Goal: Information Seeking & Learning: Learn about a topic

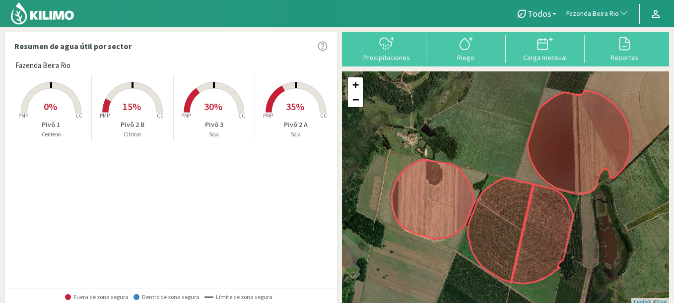
click at [585, 15] on span "Fazenda Beira Rio" at bounding box center [592, 14] width 53 height 10
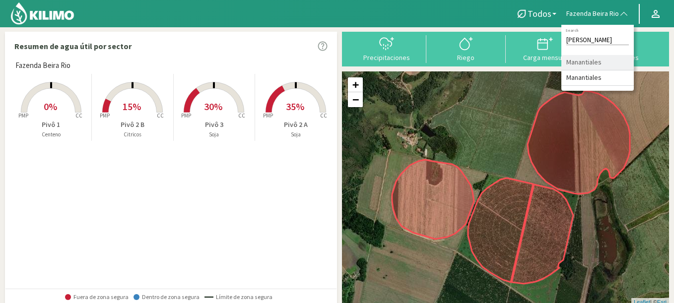
type input "manan"
click at [581, 61] on li "Manantiales" at bounding box center [597, 62] width 72 height 15
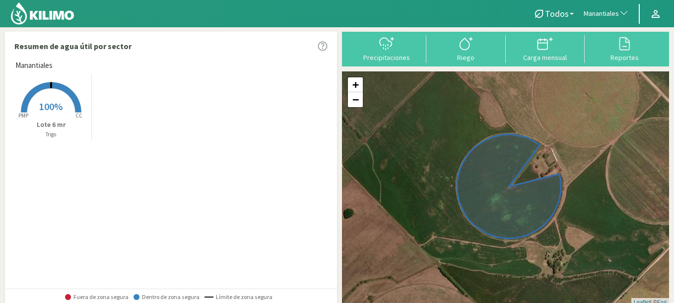
click at [40, 92] on rect at bounding box center [50, 113] width 79 height 79
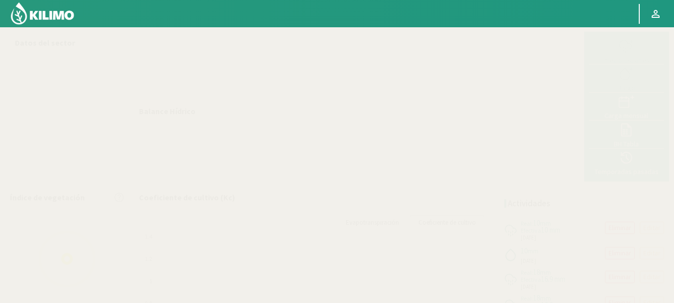
select select "209: Object"
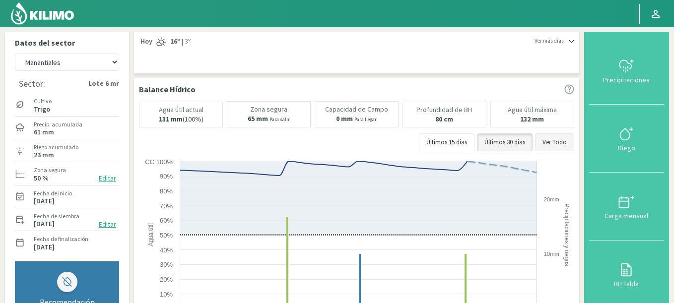
click at [561, 139] on button "Ver Todo" at bounding box center [554, 143] width 39 height 18
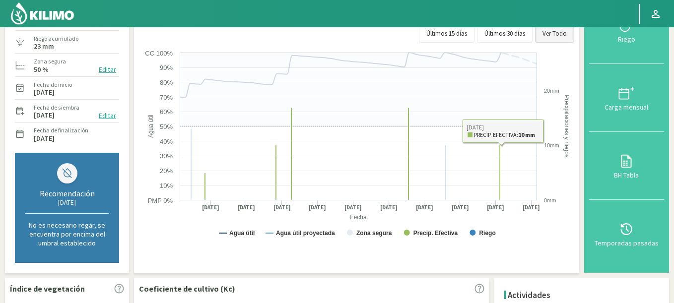
scroll to position [298, 0]
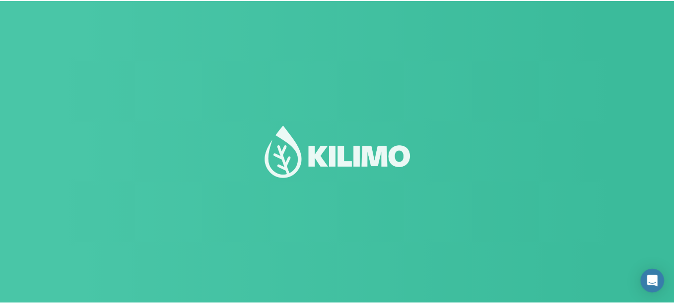
scroll to position [69, 0]
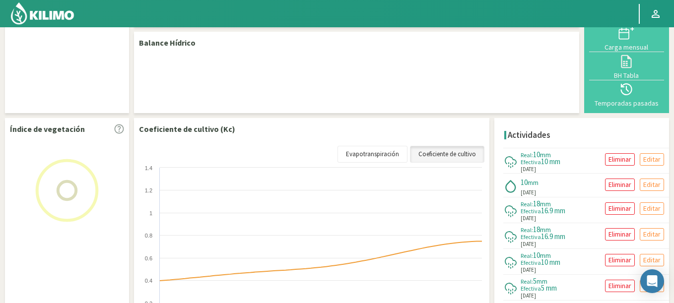
select select "209: Object"
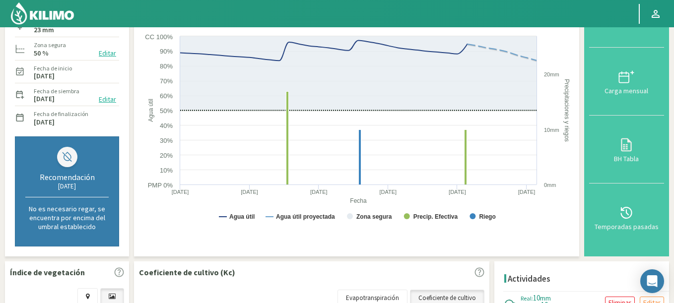
scroll to position [60, 0]
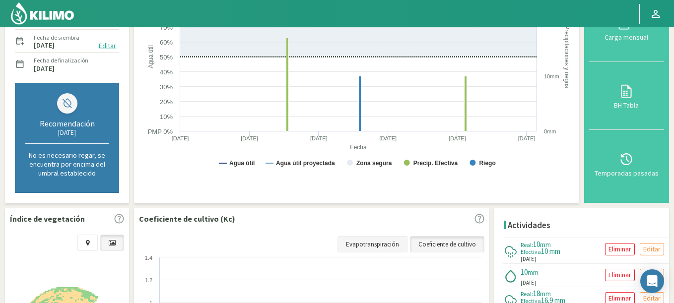
click at [378, 243] on link "Evapotranspiración" at bounding box center [373, 244] width 70 height 17
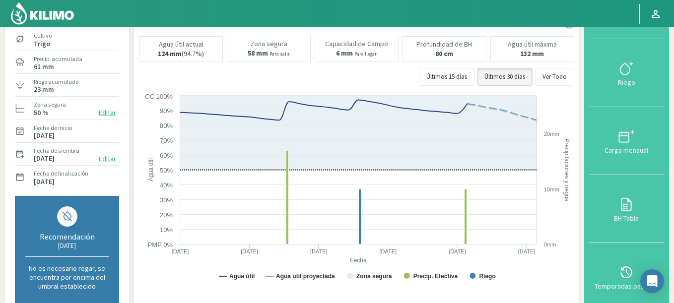
scroll to position [41, 0]
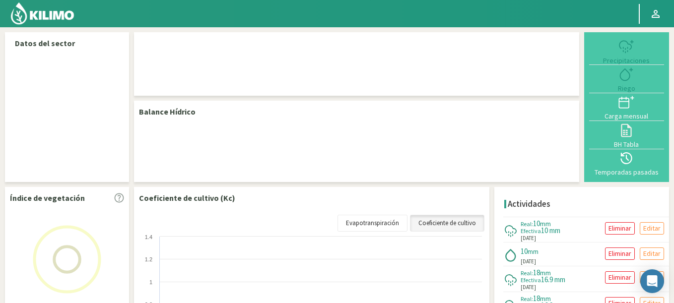
select select "209: Object"
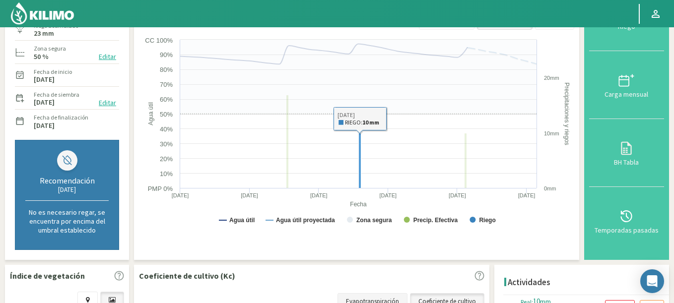
scroll to position [179, 0]
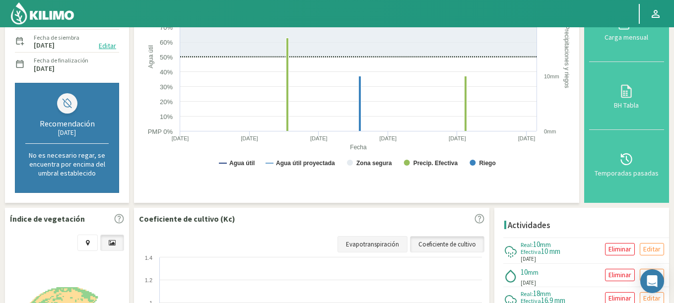
click at [386, 239] on link "Evapotranspiración" at bounding box center [373, 244] width 70 height 17
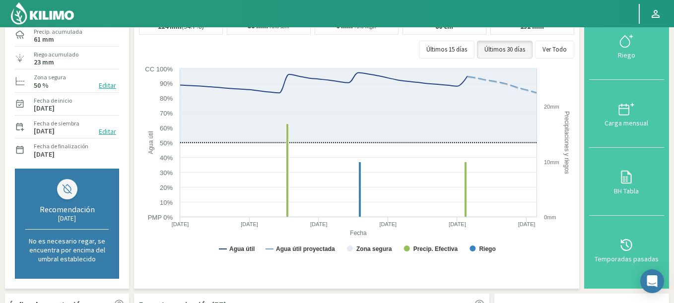
scroll to position [60, 0]
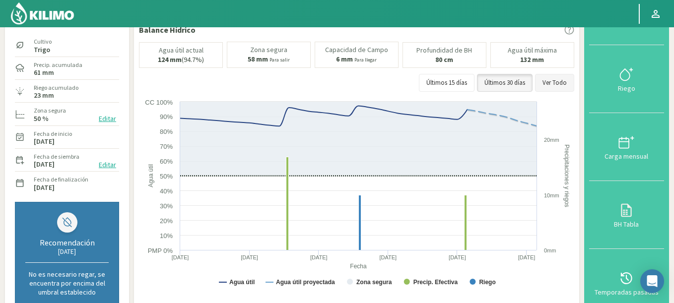
click at [566, 83] on button "Ver Todo" at bounding box center [554, 83] width 39 height 18
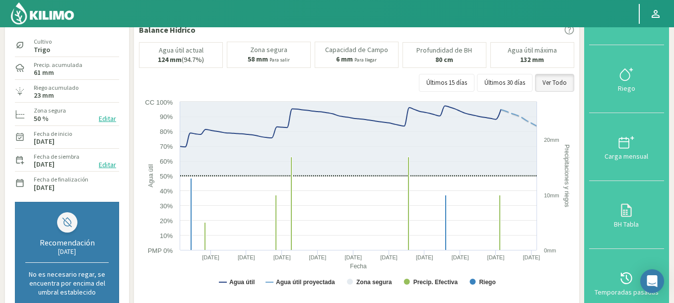
scroll to position [0, 0]
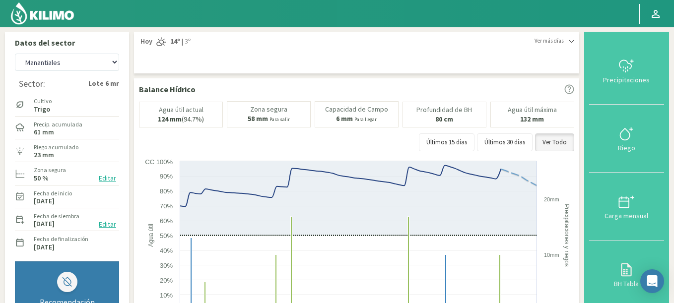
click at [36, 8] on img at bounding box center [42, 13] width 65 height 24
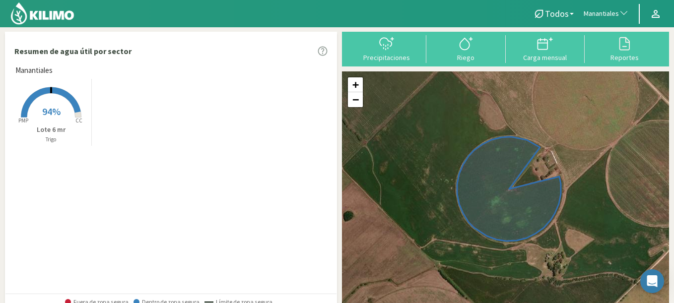
click at [61, 101] on rect at bounding box center [50, 118] width 79 height 79
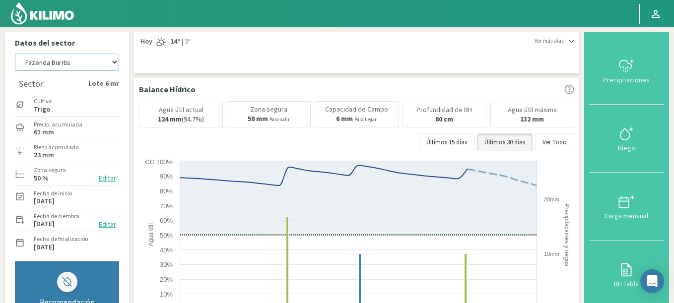
click at [15, 54] on select "Agr. Cardonal Agr. El [PERSON_NAME] [PERSON_NAME] [GEOGRAPHIC_DATA] - IC Agríco…" at bounding box center [67, 62] width 104 height 17
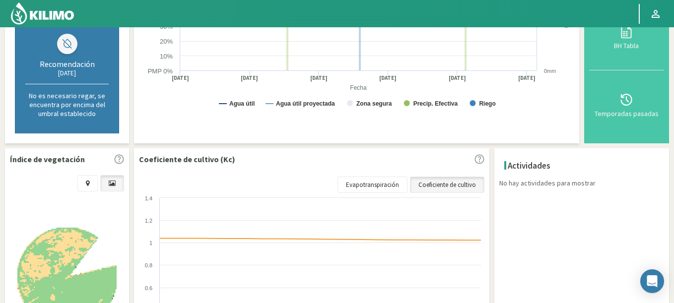
select select "383: Object"
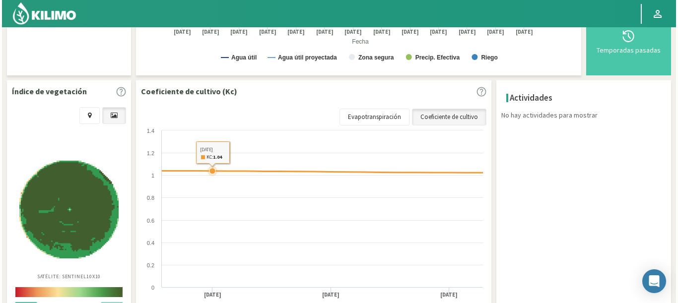
scroll to position [298, 0]
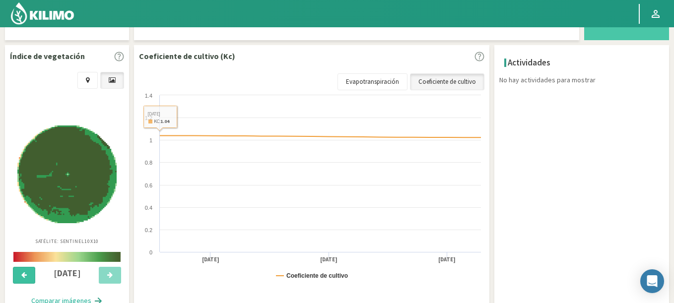
click at [24, 279] on button at bounding box center [24, 275] width 22 height 17
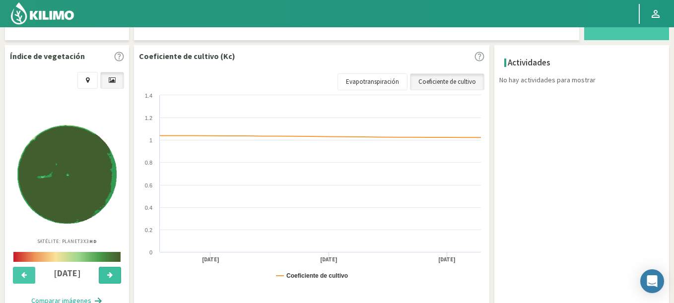
click at [113, 275] on button at bounding box center [110, 275] width 22 height 17
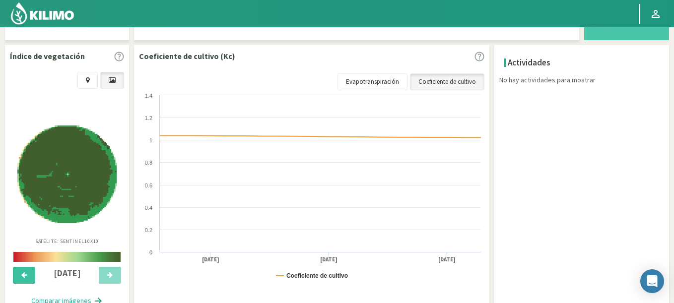
click at [27, 274] on button at bounding box center [24, 275] width 22 height 17
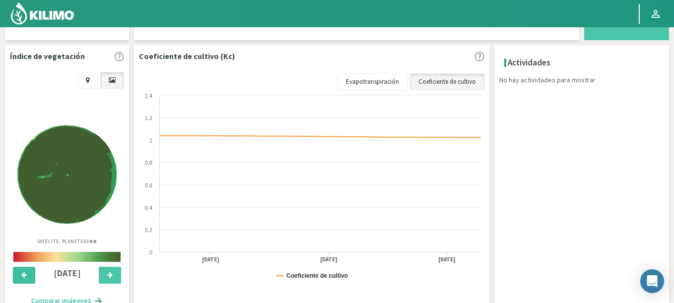
click at [27, 274] on button at bounding box center [24, 275] width 22 height 17
click at [108, 272] on icon at bounding box center [109, 275] width 5 height 6
click at [22, 273] on icon at bounding box center [23, 275] width 5 height 6
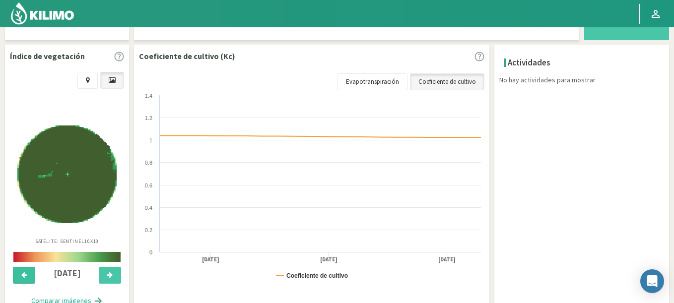
click at [22, 273] on icon at bounding box center [23, 275] width 5 height 6
click at [112, 278] on button at bounding box center [110, 275] width 22 height 17
click at [111, 277] on icon at bounding box center [109, 275] width 5 height 6
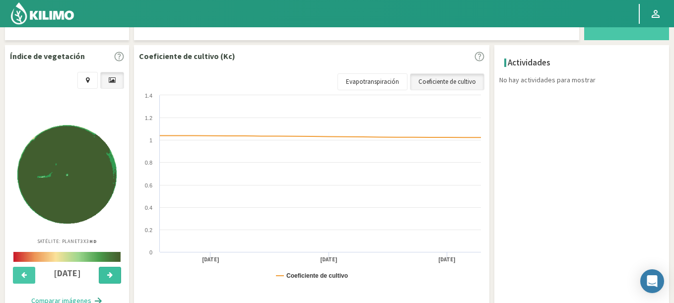
click at [111, 277] on icon at bounding box center [109, 275] width 5 height 6
click at [70, 201] on img at bounding box center [66, 174] width 99 height 99
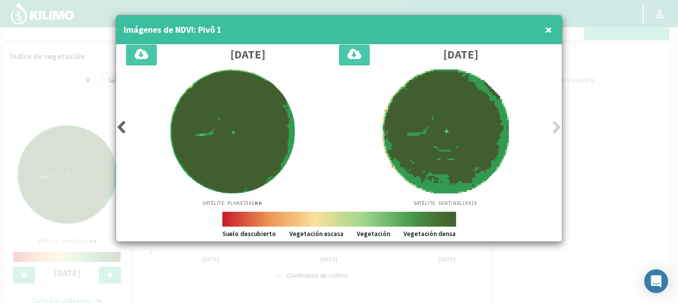
click at [32, 175] on div at bounding box center [339, 151] width 678 height 303
click at [545, 30] on span "×" at bounding box center [548, 29] width 7 height 16
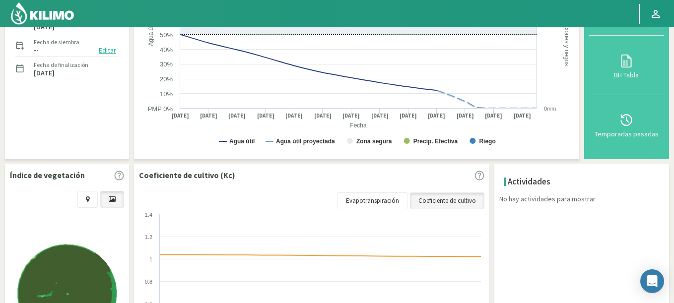
scroll to position [0, 0]
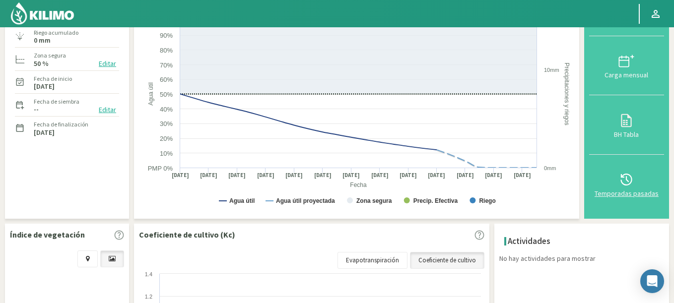
click at [628, 177] on icon at bounding box center [626, 180] width 11 height 12
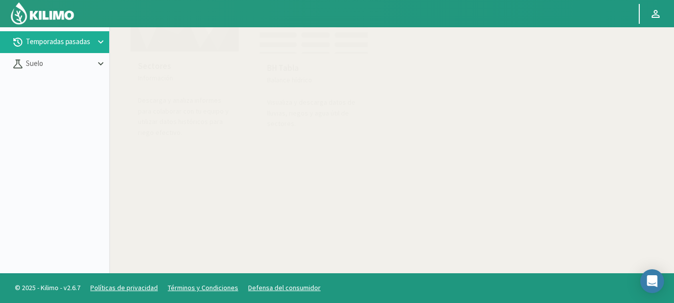
click at [209, 44] on img at bounding box center [184, 18] width 109 height 69
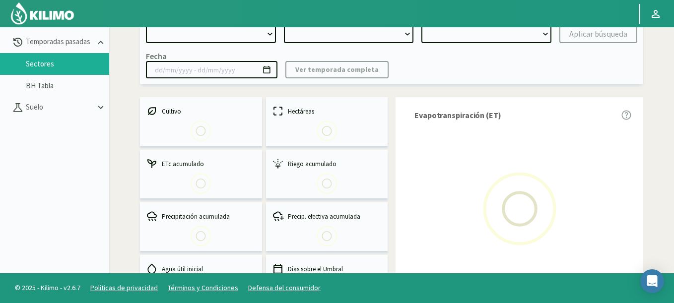
select select "0: Object"
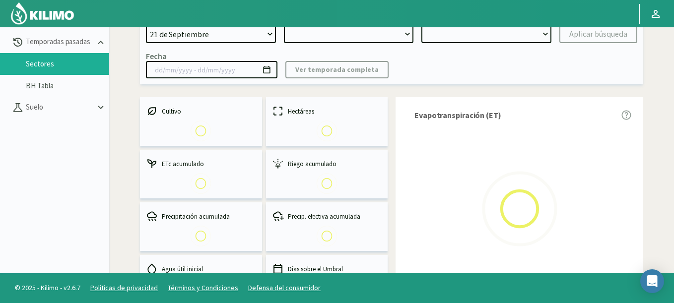
type input "[DATE] - [DATE]"
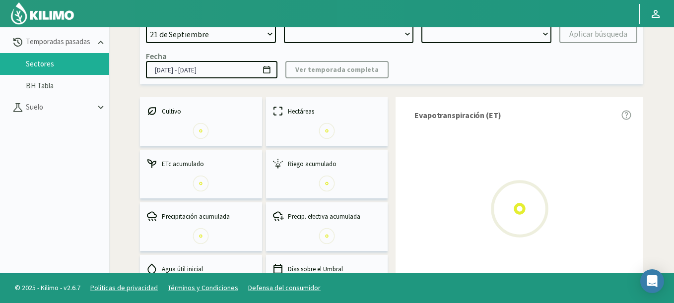
select select "0: 2023"
select select "0: Object"
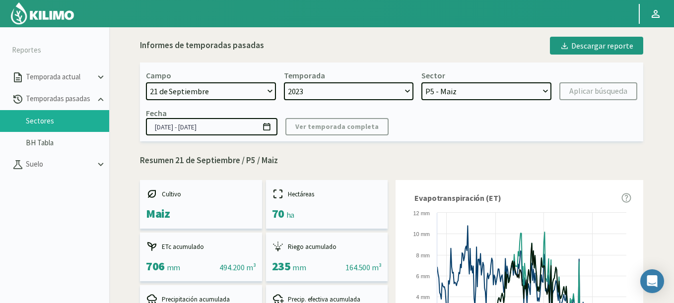
click at [186, 93] on select "21 de Septiembre 8 Fuegos Acograpes - Ag. [PERSON_NAME] - Ag. [GEOGRAPHIC_DATA]…" at bounding box center [211, 91] width 130 height 18
select select "406: Object"
click at [146, 82] on select "21 de Septiembre 8 Fuegos Acograpes - Ag. [PERSON_NAME] - Ag. [GEOGRAPHIC_DATA]…" at bounding box center [211, 91] width 130 height 18
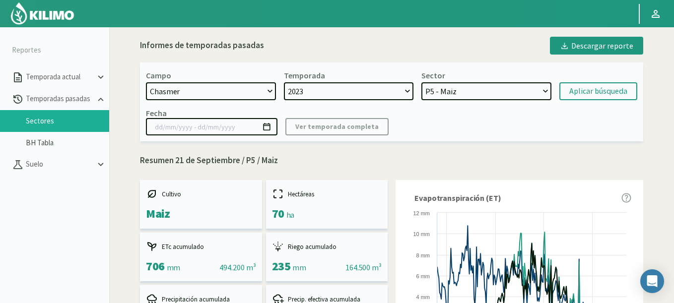
select select
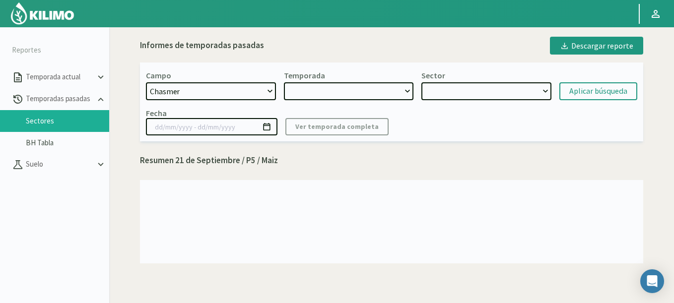
select select "2: 2024"
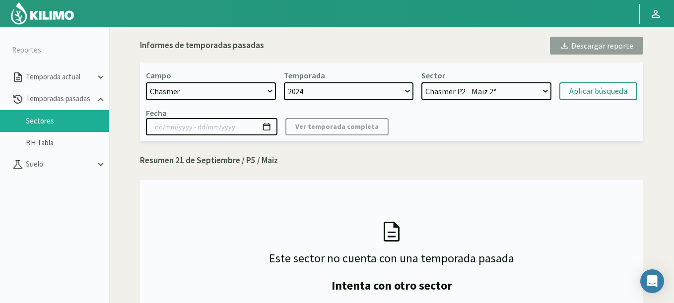
click at [435, 84] on select "Chasmer P2 - Maiz 2° Chasmer P3 - Maiz 2° Chasmer P6 - Maiz 1° Chasmer P5 - Soj…" at bounding box center [486, 91] width 130 height 18
select select "10: Object"
click at [421, 82] on select "Chasmer P2 - Maiz 2° Chasmer P3 - Maiz 2° Chasmer P6 - Maiz 1° Chasmer P5 - Soj…" at bounding box center [486, 91] width 130 height 18
click at [581, 89] on div "Aplicar búsqueda" at bounding box center [598, 91] width 58 height 12
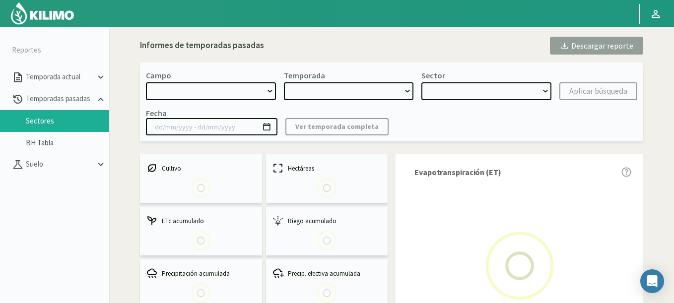
select select "406: Object"
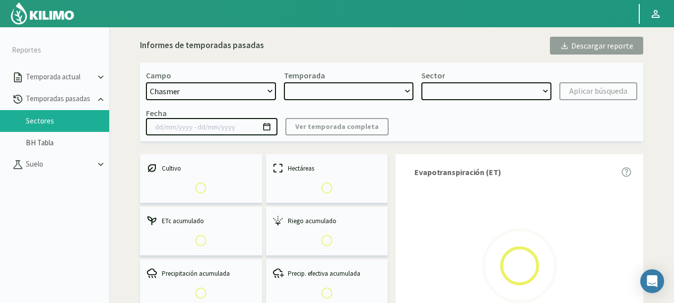
type input "[DATE] - [DATE]"
select select "0: 2024"
select select "3: Object"
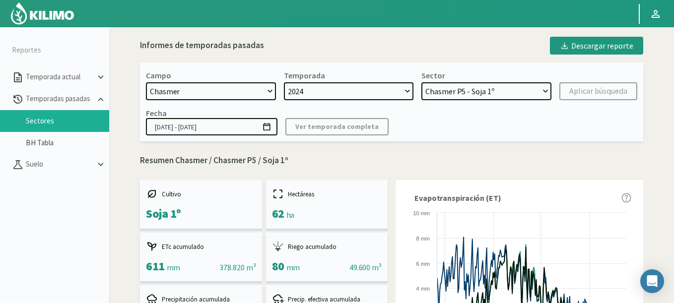
drag, startPoint x: 498, startPoint y: 89, endPoint x: 498, endPoint y: 63, distance: 26.3
click at [498, 63] on div "Campo 21 de Septiembre 8 Fuegos Acograpes - Ag. [PERSON_NAME] - Ag. [GEOGRAPHIC…" at bounding box center [391, 102] width 503 height 79
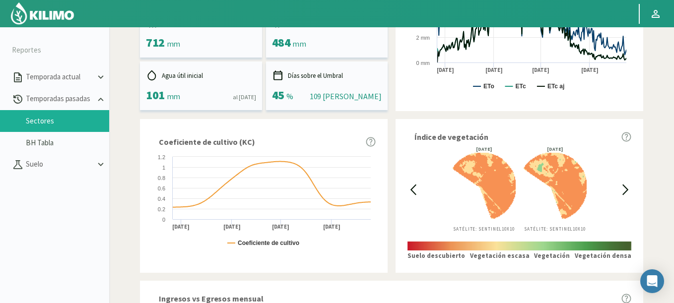
scroll to position [276, 0]
click at [410, 189] on icon at bounding box center [413, 190] width 11 height 11
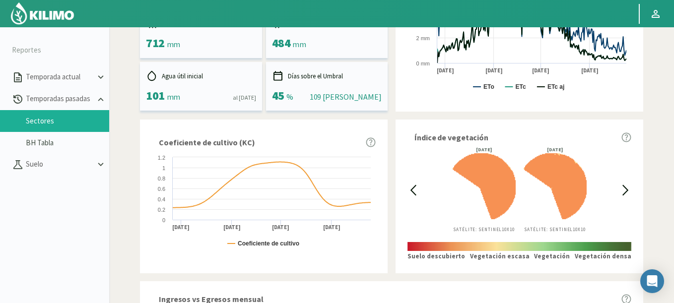
click at [415, 189] on icon at bounding box center [413, 190] width 11 height 11
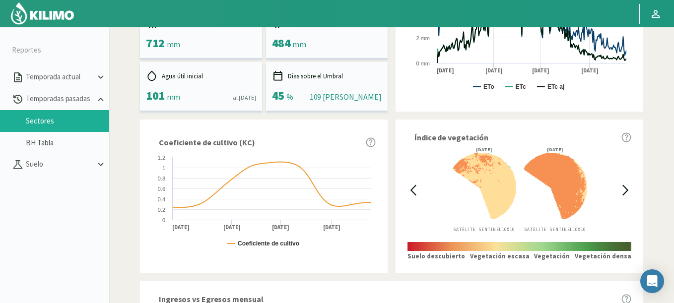
click at [415, 189] on icon at bounding box center [413, 190] width 11 height 11
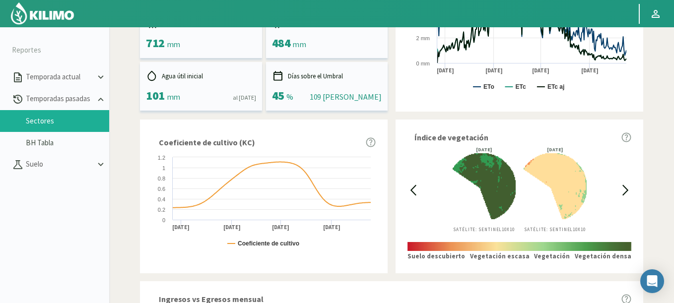
click at [415, 189] on icon at bounding box center [413, 190] width 11 height 11
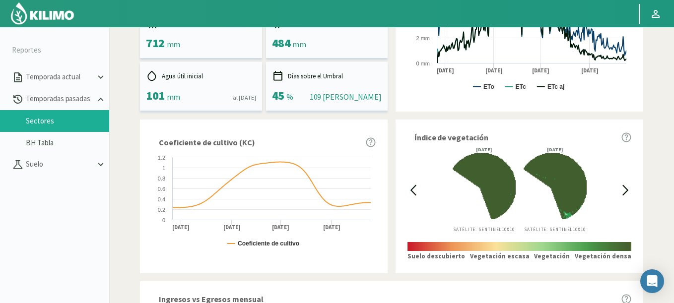
click at [415, 189] on icon at bounding box center [413, 190] width 11 height 11
click at [620, 189] on icon at bounding box center [625, 190] width 11 height 11
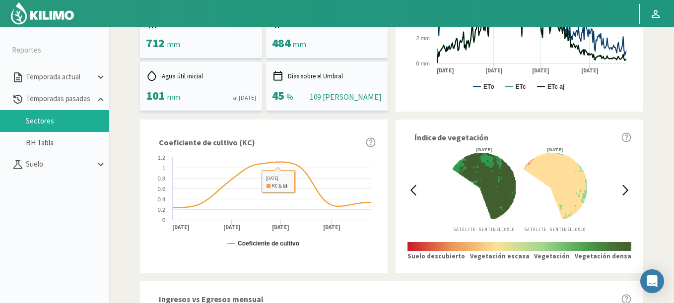
scroll to position [38, 0]
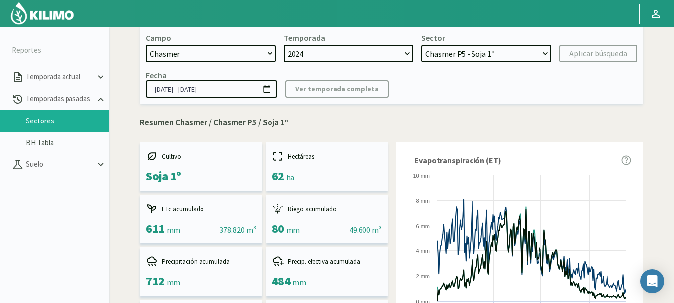
click at [268, 89] on icon at bounding box center [266, 88] width 9 height 9
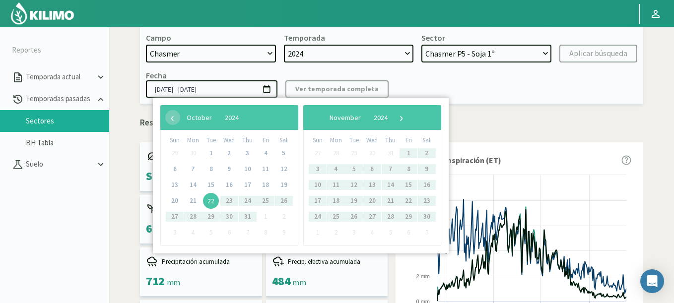
click at [208, 198] on span "22" at bounding box center [211, 201] width 16 height 16
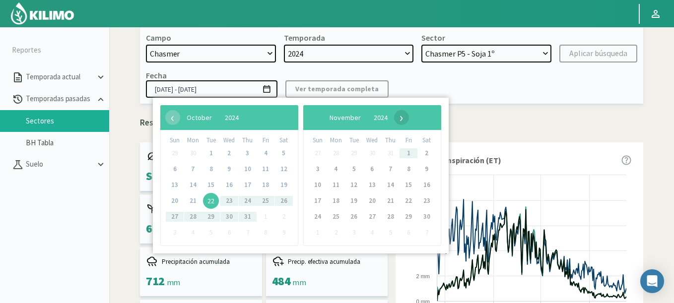
click at [409, 119] on span "›" at bounding box center [401, 117] width 15 height 15
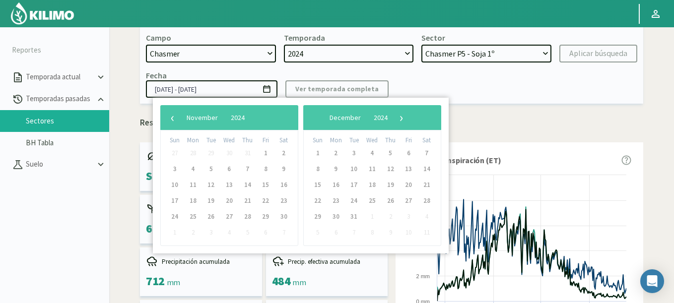
click at [409, 119] on span "›" at bounding box center [401, 117] width 15 height 15
click at [401, 119] on span "›" at bounding box center [393, 117] width 15 height 15
click at [396, 119] on span "›" at bounding box center [388, 117] width 15 height 15
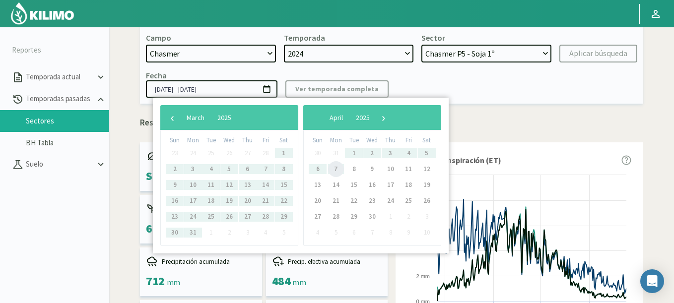
click at [338, 171] on span "7" at bounding box center [336, 169] width 16 height 16
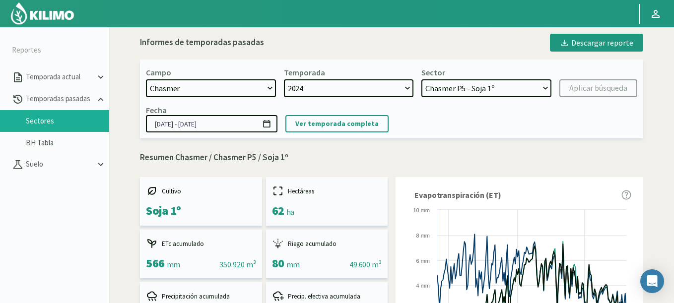
scroll to position [0, 0]
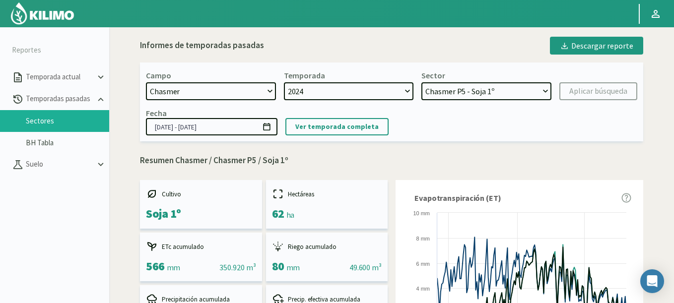
click at [271, 125] on icon at bounding box center [266, 126] width 9 height 9
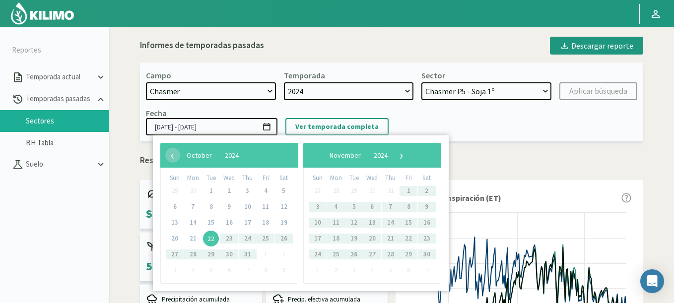
click at [213, 237] on span "22" at bounding box center [211, 239] width 16 height 16
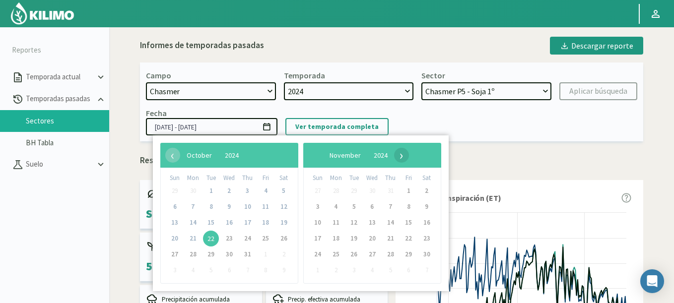
click at [409, 155] on span "›" at bounding box center [401, 155] width 15 height 15
click at [404, 155] on span "›" at bounding box center [396, 155] width 15 height 15
click at [396, 155] on span "›" at bounding box center [388, 155] width 15 height 15
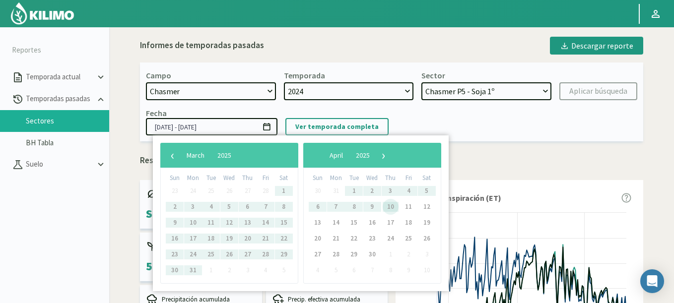
click at [392, 207] on span "10" at bounding box center [391, 207] width 16 height 16
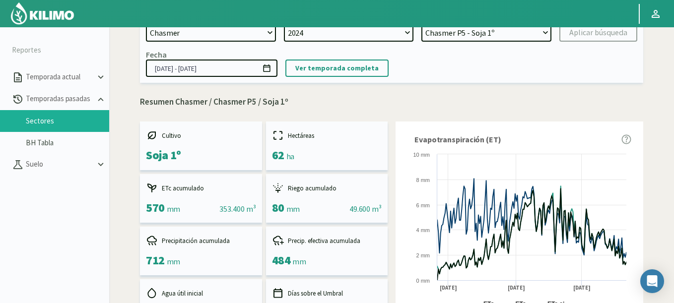
scroll to position [38, 0]
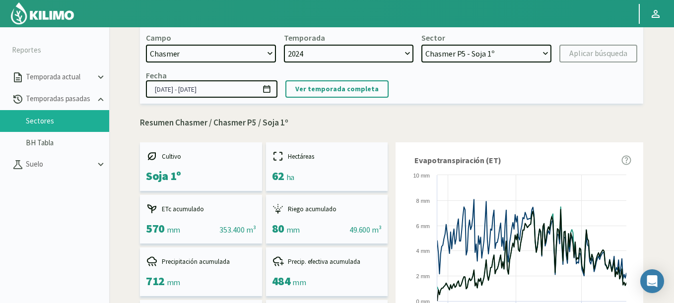
click at [267, 87] on icon at bounding box center [266, 88] width 9 height 9
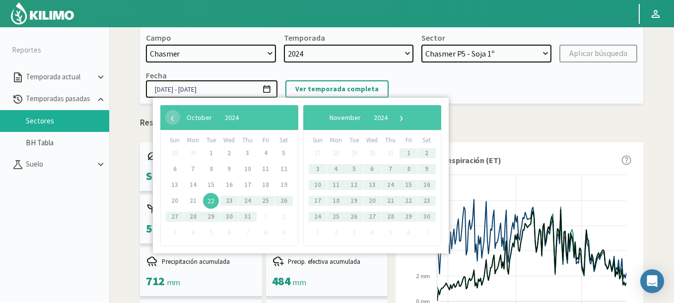
click at [212, 201] on span "22" at bounding box center [211, 201] width 16 height 16
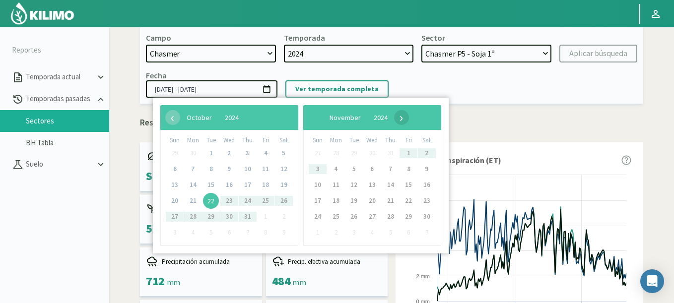
click at [409, 120] on span "›" at bounding box center [401, 117] width 15 height 15
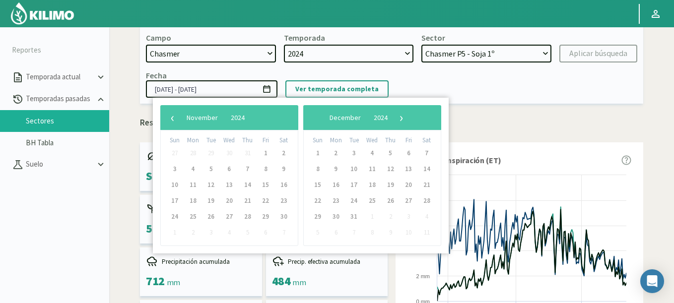
click at [409, 120] on span "›" at bounding box center [401, 117] width 15 height 15
click at [404, 120] on span "›" at bounding box center [396, 117] width 15 height 15
click at [396, 120] on span "›" at bounding box center [388, 117] width 15 height 15
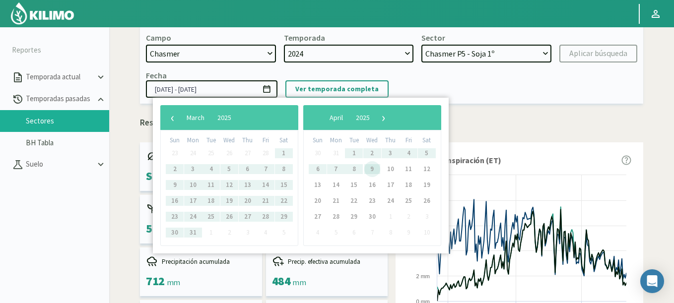
click at [374, 170] on span "9" at bounding box center [372, 169] width 16 height 16
type input "[DATE] - [DATE]"
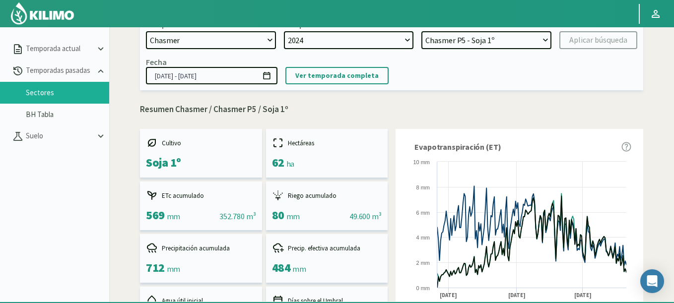
scroll to position [0, 0]
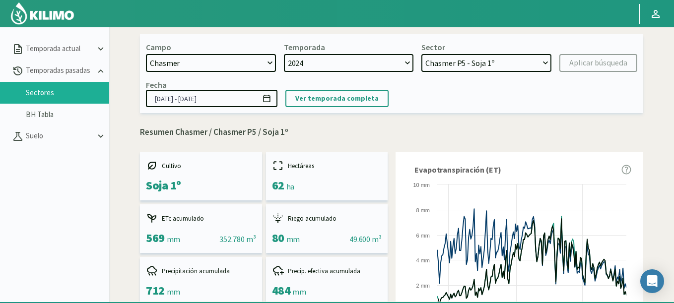
select select "2: Object"
click at [421, 54] on select "Chasmer P2 - Maiz 2° Chasmer P3 - Maiz 2° Chasmer P6 - Maiz 1° Chasmer P5 - Soj…" at bounding box center [486, 63] width 130 height 18
click at [600, 66] on div "Aplicar búsqueda" at bounding box center [598, 63] width 58 height 12
type input "[DATE] - [DATE]"
select select "7: Object"
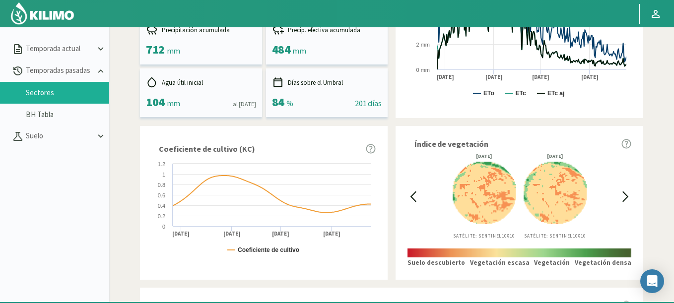
scroll to position [238, 0]
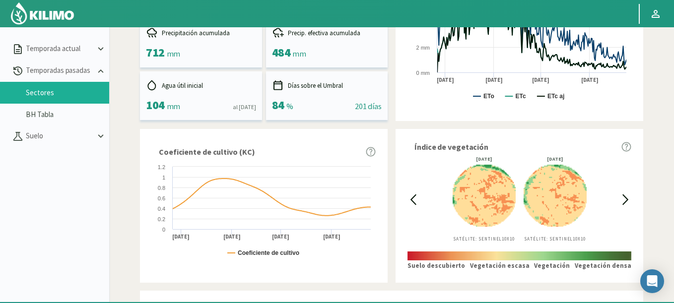
click at [414, 202] on icon at bounding box center [413, 199] width 11 height 11
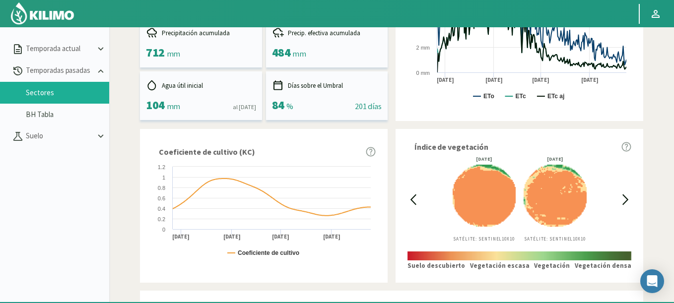
click at [414, 202] on icon at bounding box center [413, 199] width 11 height 11
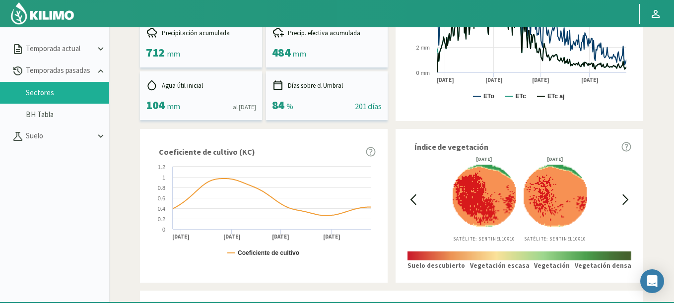
click at [414, 202] on icon at bounding box center [413, 199] width 11 height 11
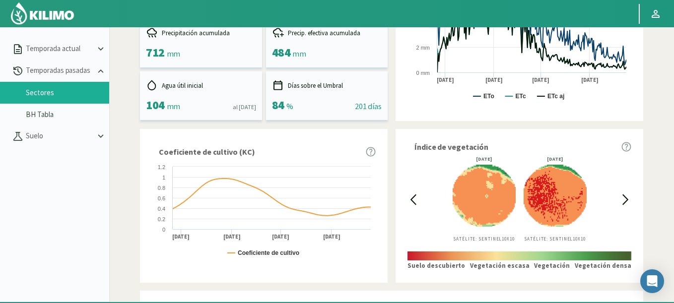
click at [414, 202] on icon at bounding box center [413, 199] width 11 height 11
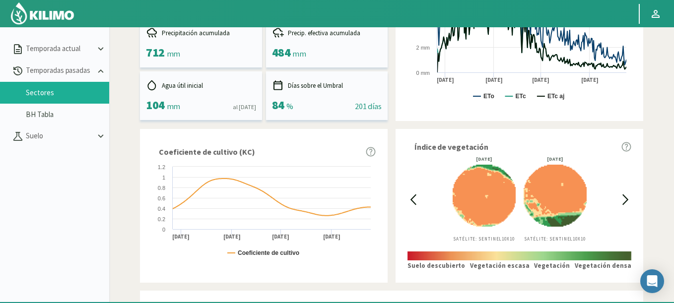
click at [414, 202] on icon at bounding box center [413, 199] width 11 height 11
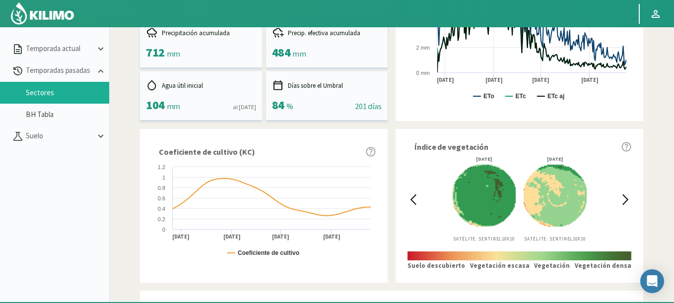
click at [414, 202] on icon at bounding box center [413, 199] width 11 height 11
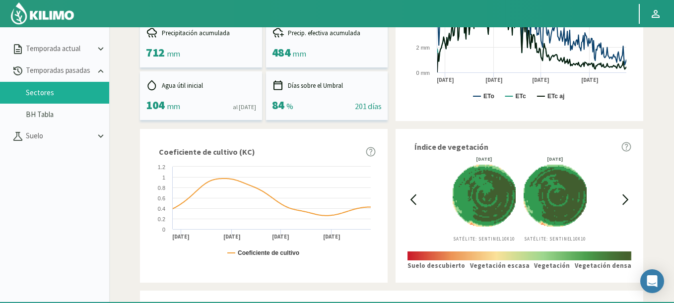
click at [414, 202] on icon at bounding box center [413, 199] width 11 height 11
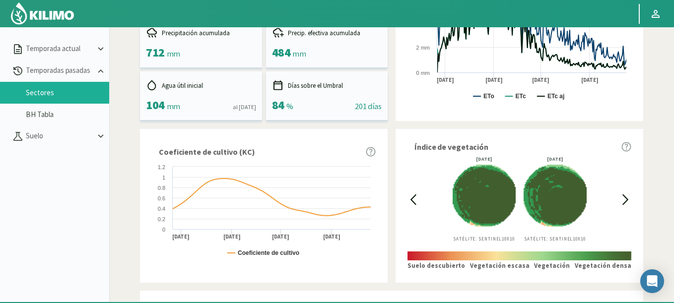
click at [620, 200] on icon at bounding box center [625, 199] width 11 height 11
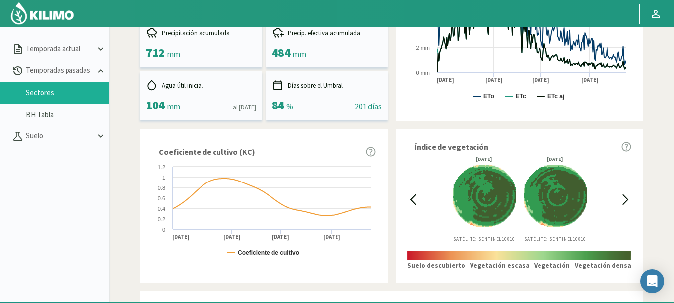
click at [620, 200] on icon at bounding box center [625, 199] width 11 height 11
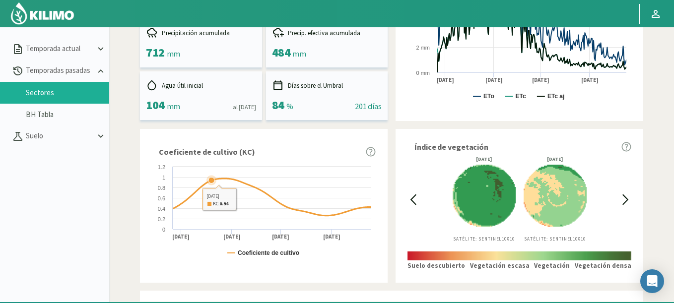
scroll to position [0, 0]
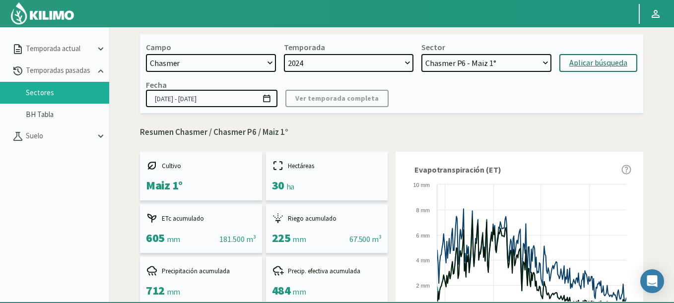
click at [265, 101] on icon at bounding box center [266, 98] width 9 height 9
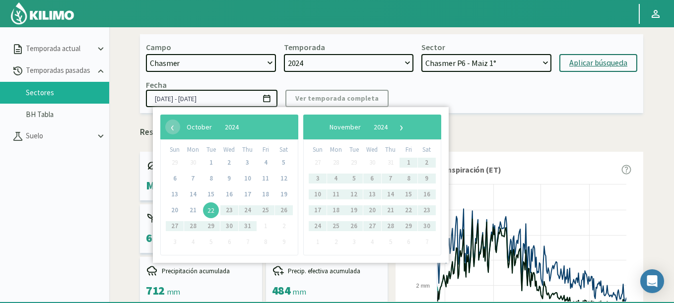
click at [209, 206] on span "22" at bounding box center [211, 211] width 16 height 16
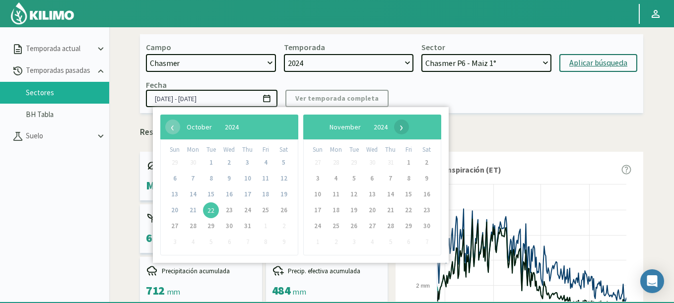
click at [409, 127] on span "›" at bounding box center [401, 127] width 15 height 15
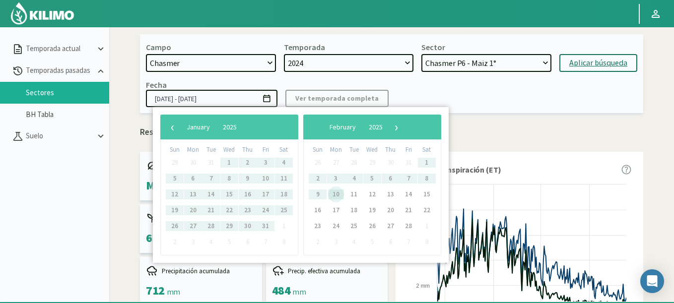
click at [335, 194] on span "10" at bounding box center [336, 195] width 16 height 16
type input "[DATE] - [DATE]"
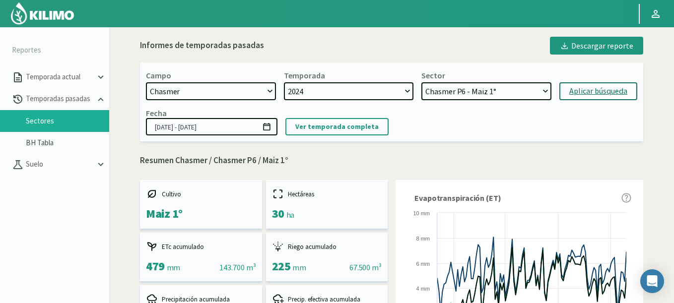
click at [178, 90] on select "21 de Septiembre 8 Fuegos Acograpes - Ag. [PERSON_NAME] - Ag. [GEOGRAPHIC_DATA]…" at bounding box center [211, 91] width 130 height 18
select select "1375: Object"
click at [146, 82] on select "21 de Septiembre 8 Fuegos Acograpes - Ag. [PERSON_NAME] - Ag. [GEOGRAPHIC_DATA]…" at bounding box center [211, 91] width 130 height 18
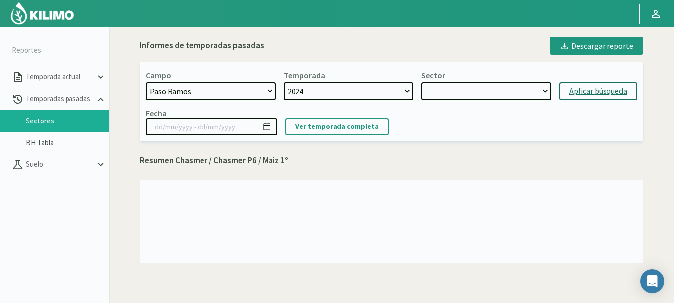
select select "10: Object"
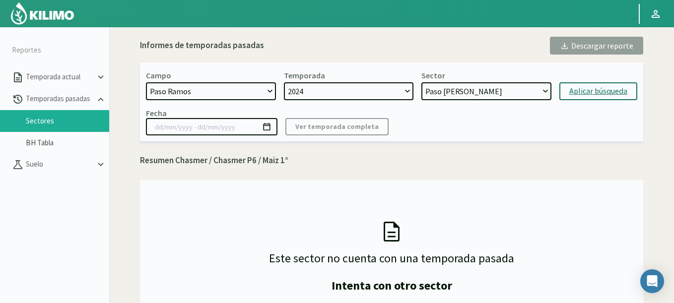
click at [581, 94] on div "Aplicar búsqueda" at bounding box center [598, 91] width 58 height 12
type input "[DATE] - [DATE]"
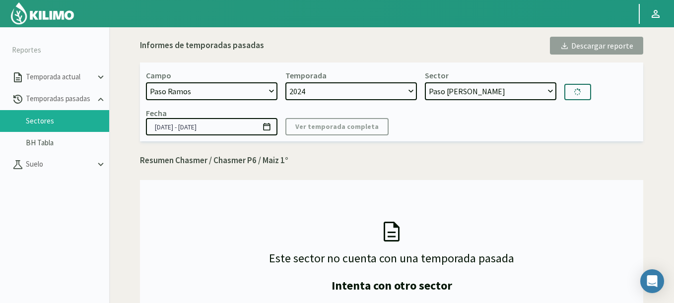
select select "11: Object"
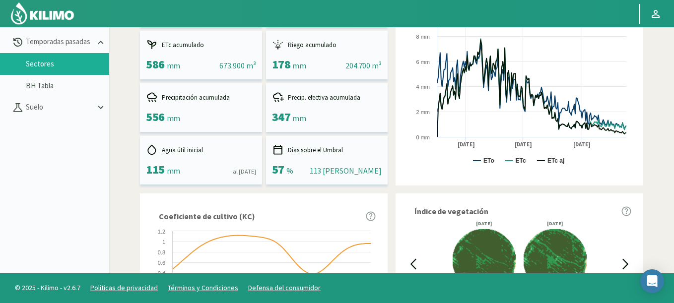
scroll to position [216, 0]
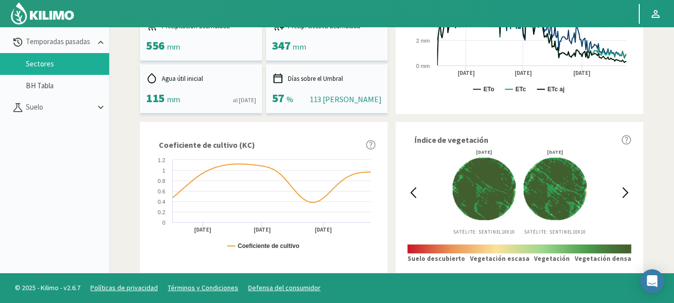
click at [410, 189] on icon at bounding box center [413, 192] width 11 height 11
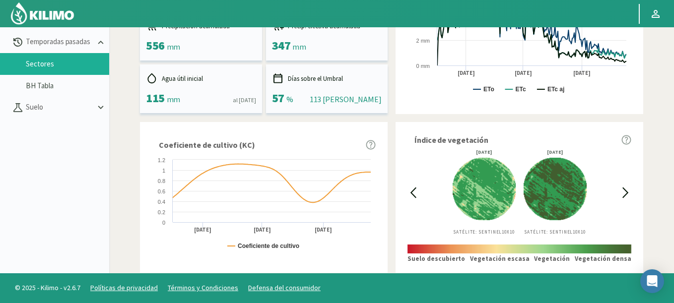
click at [410, 189] on icon at bounding box center [413, 192] width 11 height 11
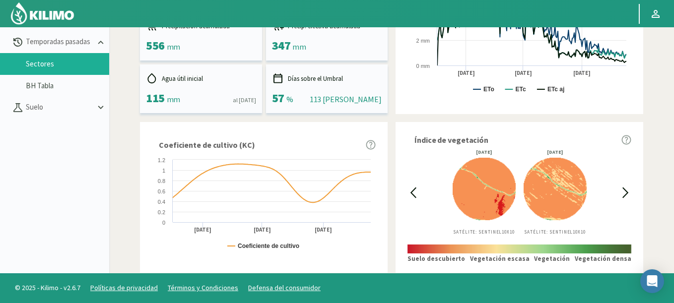
click at [410, 189] on icon at bounding box center [413, 192] width 11 height 11
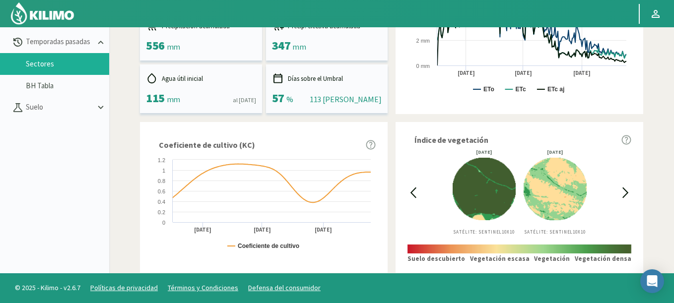
click at [410, 189] on icon at bounding box center [413, 192] width 11 height 11
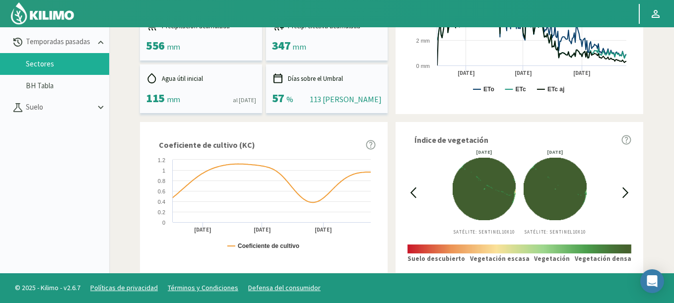
click at [625, 195] on icon at bounding box center [625, 192] width 5 height 9
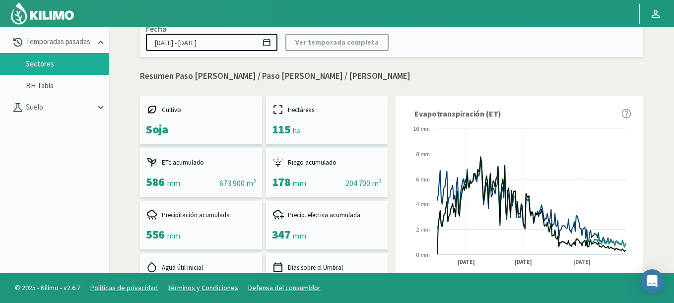
scroll to position [0, 0]
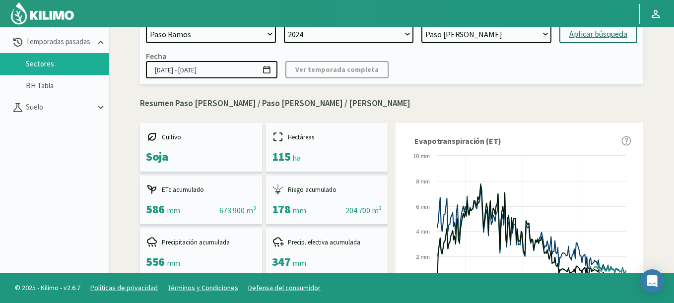
click at [264, 68] on icon at bounding box center [266, 69] width 7 height 7
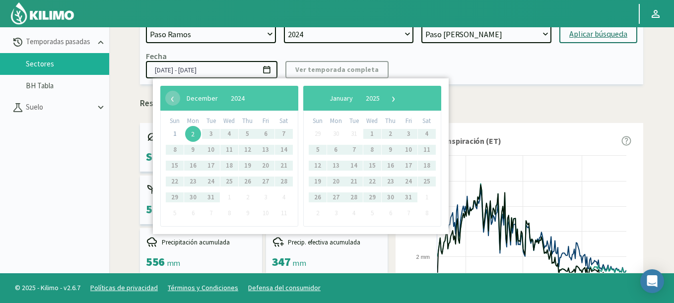
click at [196, 137] on span "2" at bounding box center [193, 134] width 16 height 16
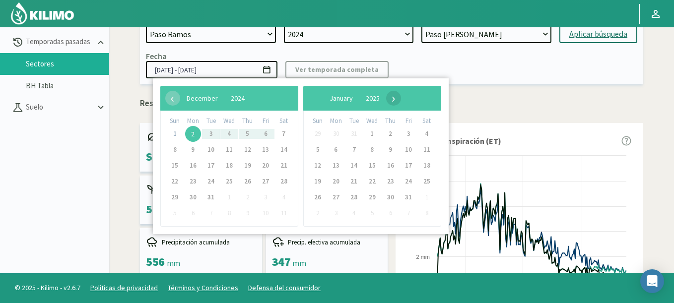
click at [401, 95] on span "›" at bounding box center [393, 98] width 15 height 15
click at [396, 97] on span "›" at bounding box center [388, 98] width 15 height 15
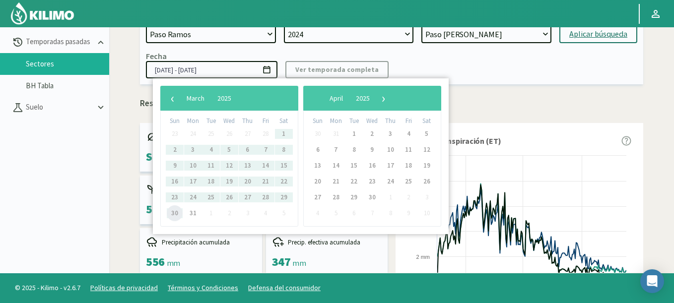
click at [174, 212] on span "30" at bounding box center [175, 214] width 16 height 16
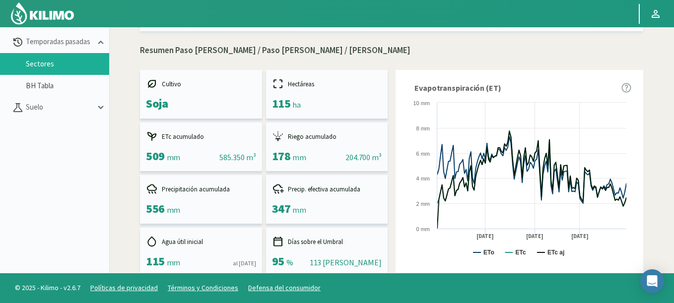
scroll to position [7, 0]
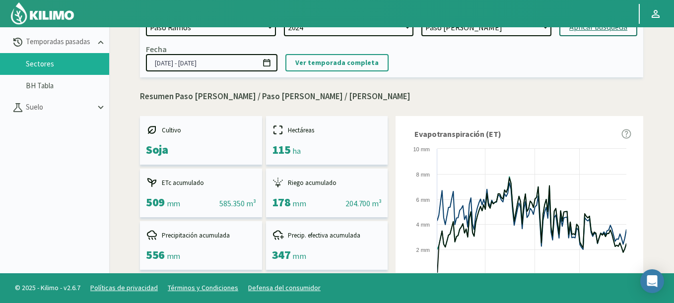
click at [269, 60] on icon at bounding box center [266, 62] width 9 height 9
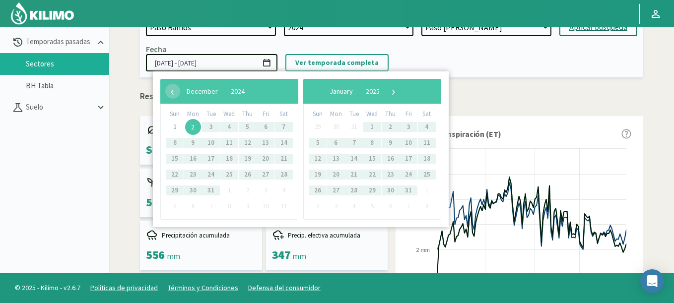
click at [191, 126] on span "2" at bounding box center [193, 127] width 16 height 16
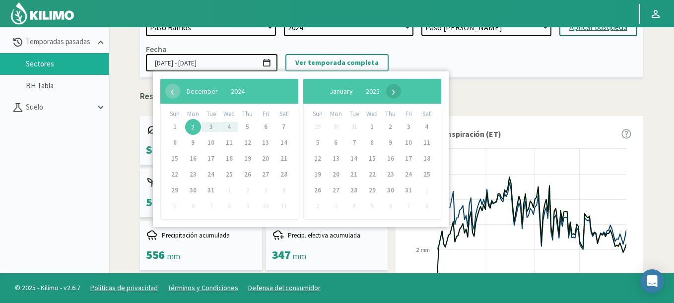
click at [401, 93] on span "›" at bounding box center [393, 91] width 15 height 15
click at [404, 93] on span "›" at bounding box center [396, 91] width 15 height 15
click at [396, 93] on span "›" at bounding box center [388, 91] width 15 height 15
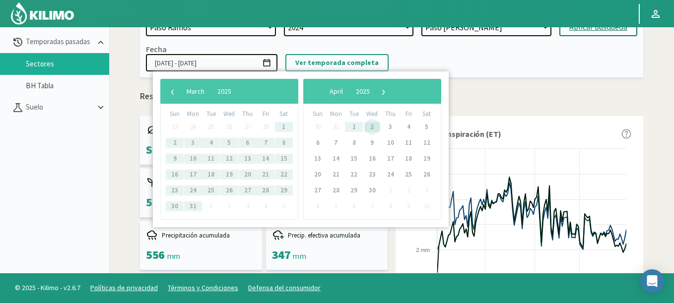
click at [374, 130] on span "2" at bounding box center [372, 127] width 16 height 16
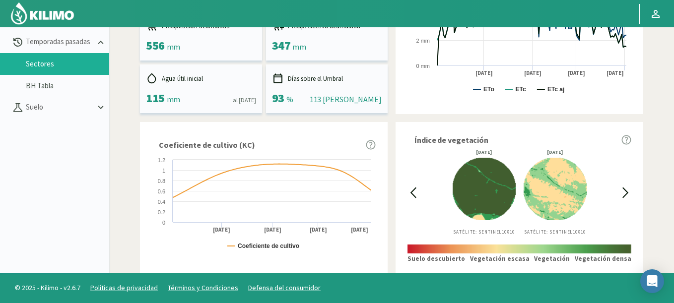
scroll to position [0, 0]
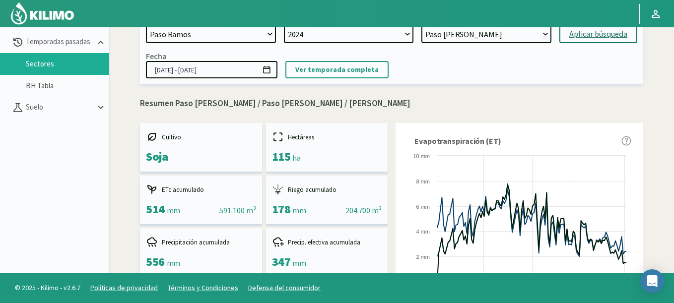
click at [271, 69] on icon at bounding box center [266, 69] width 9 height 9
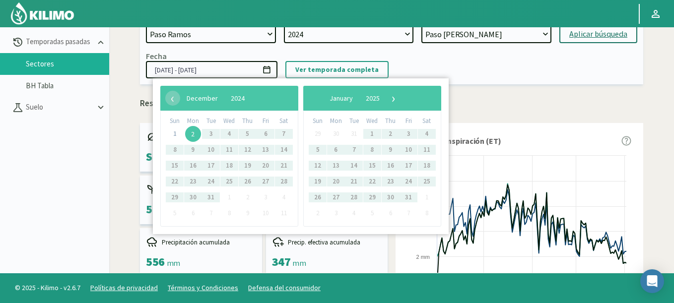
click at [188, 132] on span "2" at bounding box center [193, 134] width 16 height 16
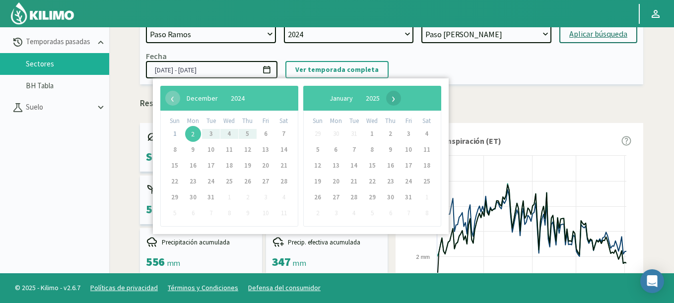
click at [401, 103] on span "›" at bounding box center [393, 98] width 15 height 15
click at [396, 103] on span "›" at bounding box center [388, 98] width 15 height 15
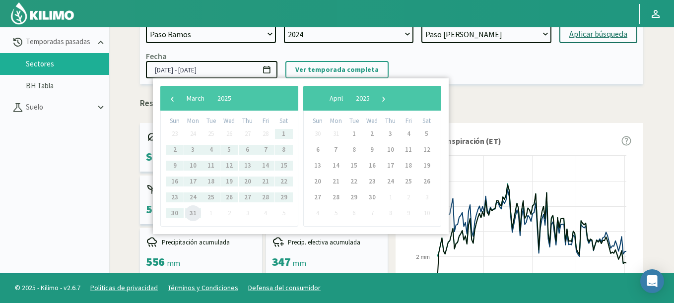
click at [197, 213] on span "31" at bounding box center [193, 214] width 16 height 16
type input "[DATE] - [DATE]"
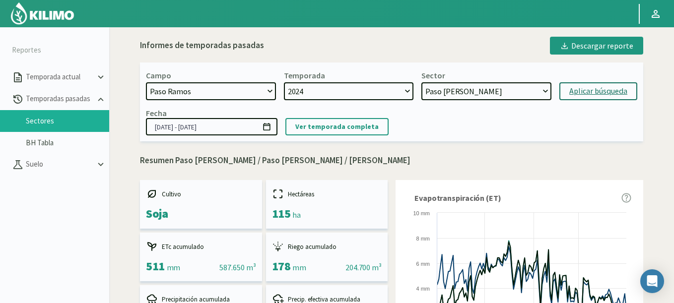
click at [223, 92] on select "21 de Septiembre 8 Fuegos Acograpes - Ag. [PERSON_NAME] - Ag. [GEOGRAPHIC_DATA]…" at bounding box center [211, 91] width 130 height 18
select select "1630: Object"
click at [146, 82] on select "21 de Septiembre 8 Fuegos Acograpes - Ag. [PERSON_NAME] - Ag. [GEOGRAPHIC_DATA]…" at bounding box center [211, 91] width 130 height 18
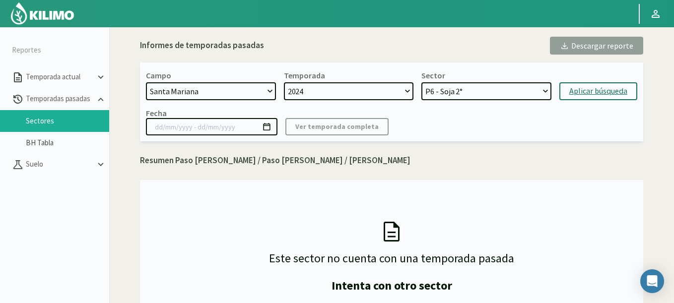
select select "16: Object"
click at [421, 82] on select "P6 - Soja 2° P8 - Maiz 2° P3 - Maiz 2° P7 - Maiz 1° P1 - [GEOGRAPHIC_DATA] 1º" at bounding box center [486, 91] width 130 height 18
click at [596, 96] on div "Aplicar búsqueda" at bounding box center [598, 91] width 58 height 12
type input "[DATE] - [DATE]"
select select "21: Object"
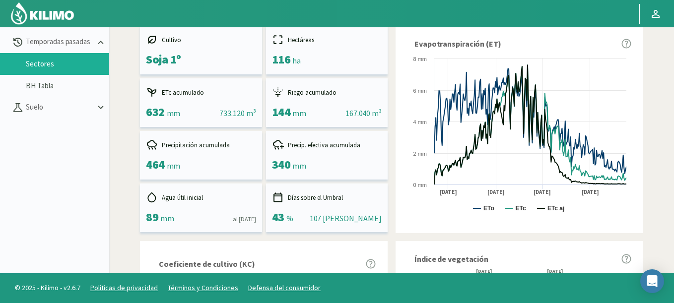
scroll to position [276, 0]
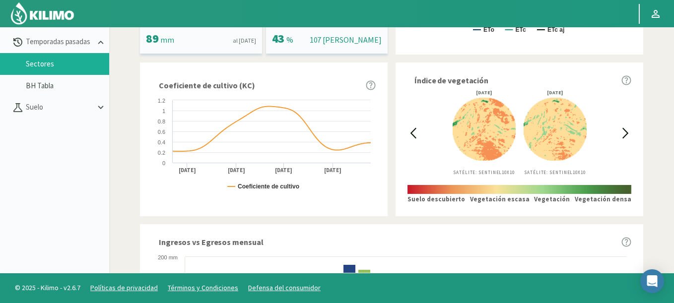
click at [420, 131] on div "[DATE] Satélite: Sentinel 10X10 [DATE] Satélite: Sentinel 10X10" at bounding box center [519, 132] width 201 height 85
click at [412, 131] on icon at bounding box center [413, 133] width 11 height 11
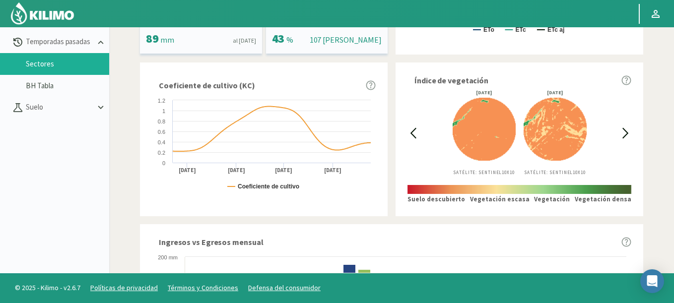
click at [412, 131] on icon at bounding box center [413, 133] width 11 height 11
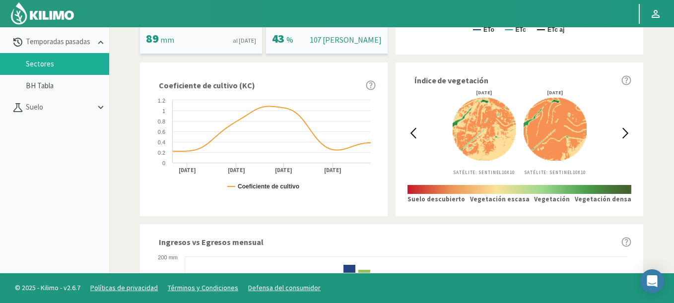
click at [412, 131] on icon at bounding box center [413, 133] width 11 height 11
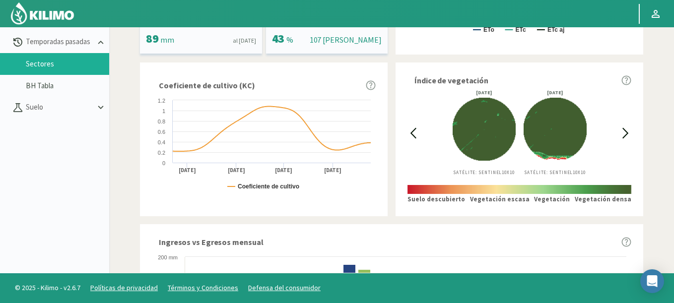
click at [625, 135] on icon at bounding box center [625, 133] width 11 height 11
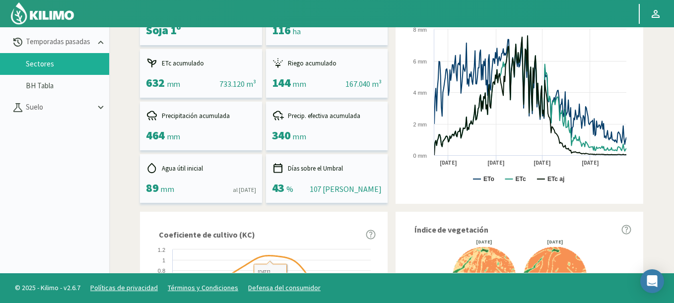
scroll to position [0, 0]
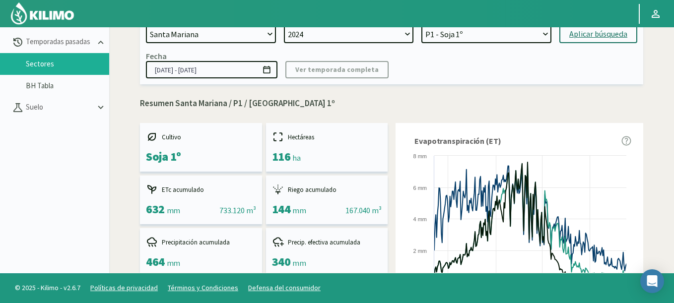
click at [270, 73] on icon at bounding box center [266, 69] width 7 height 7
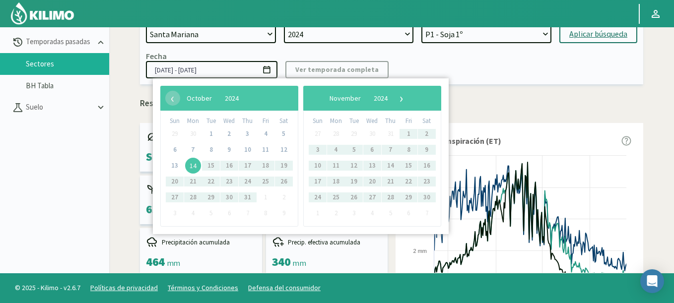
click at [193, 165] on span "14" at bounding box center [193, 166] width 16 height 16
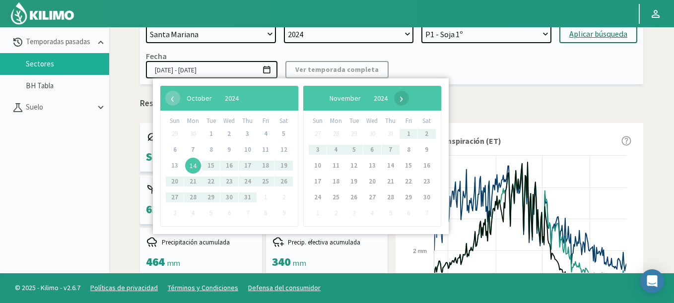
click at [409, 100] on span "›" at bounding box center [401, 98] width 15 height 15
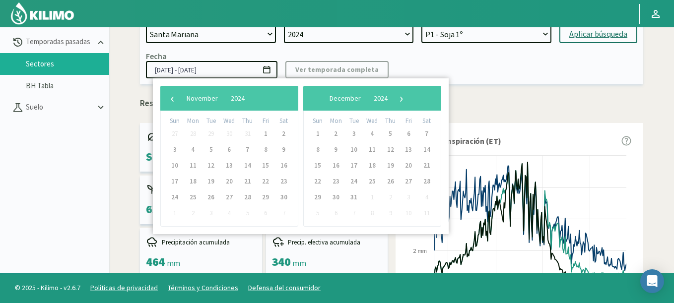
click at [409, 100] on span "›" at bounding box center [401, 98] width 15 height 15
click at [401, 100] on span "›" at bounding box center [393, 98] width 15 height 15
click at [404, 100] on span "›" at bounding box center [396, 98] width 15 height 15
click at [396, 100] on span "›" at bounding box center [388, 98] width 15 height 15
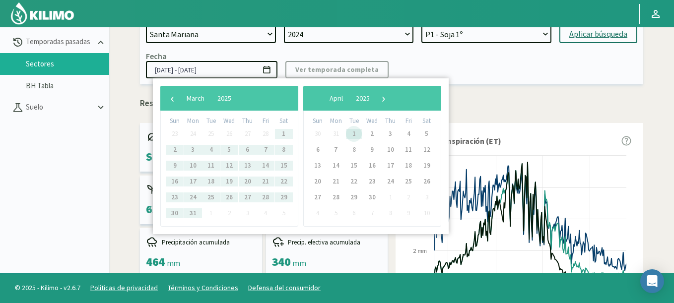
click at [353, 136] on span "1" at bounding box center [354, 134] width 16 height 16
type input "[DATE] - [DATE]"
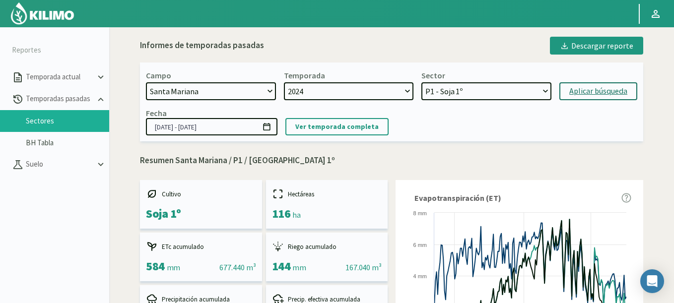
select select "19: Object"
click at [421, 82] on select "P6 - Soja 2° P8 - Maiz 2° P3 - Maiz 2° P7 - Maiz 1° P1 - [GEOGRAPHIC_DATA] 1º" at bounding box center [486, 91] width 130 height 18
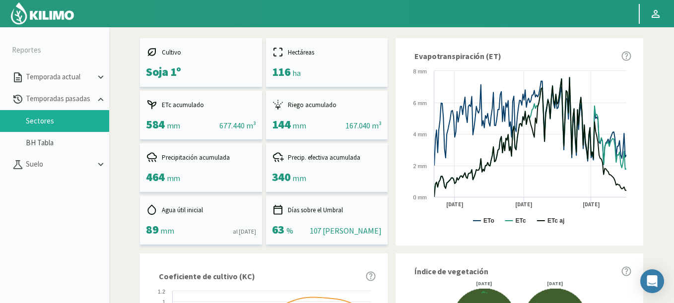
scroll to position [216, 0]
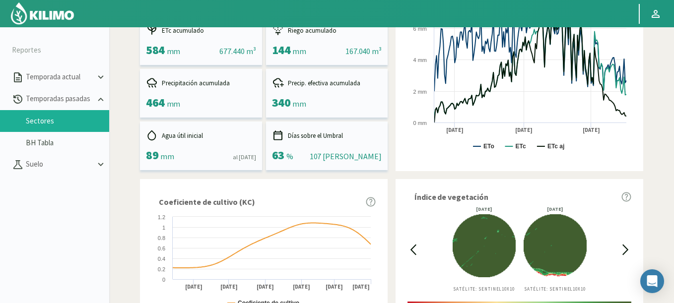
click at [627, 253] on icon at bounding box center [625, 249] width 11 height 11
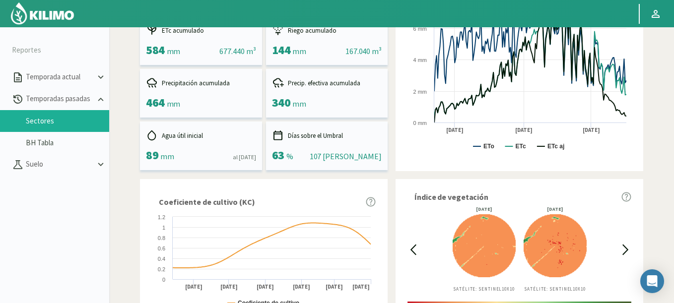
click at [413, 250] on icon at bounding box center [413, 249] width 11 height 11
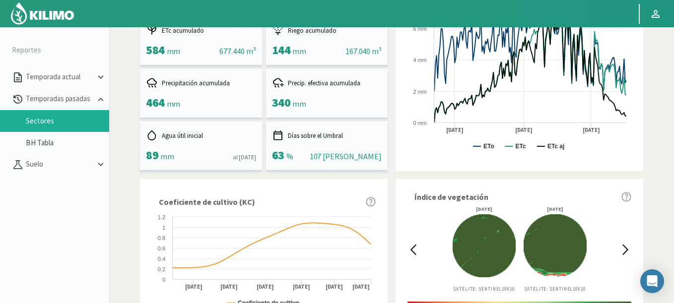
click at [413, 250] on icon at bounding box center [413, 249] width 11 height 11
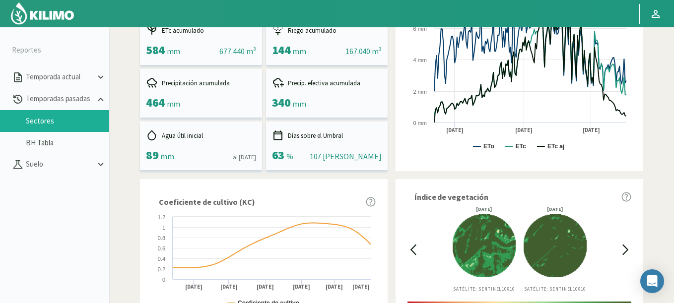
click at [624, 250] on icon at bounding box center [625, 249] width 11 height 11
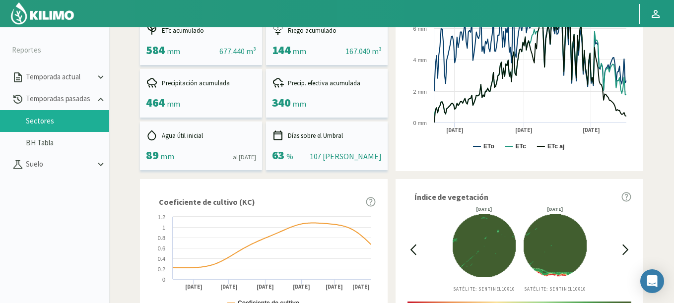
click at [624, 250] on icon at bounding box center [625, 249] width 11 height 11
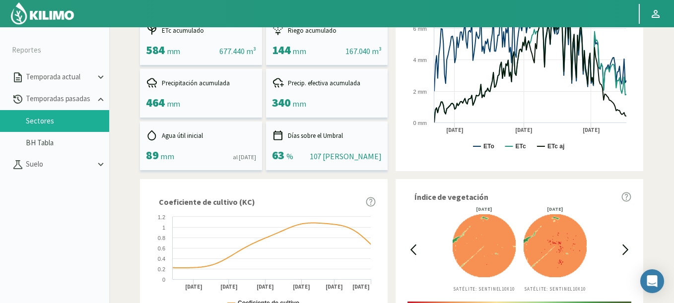
click at [416, 251] on icon at bounding box center [413, 249] width 11 height 11
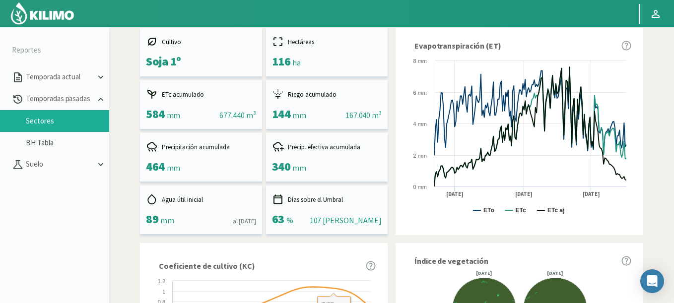
scroll to position [38, 0]
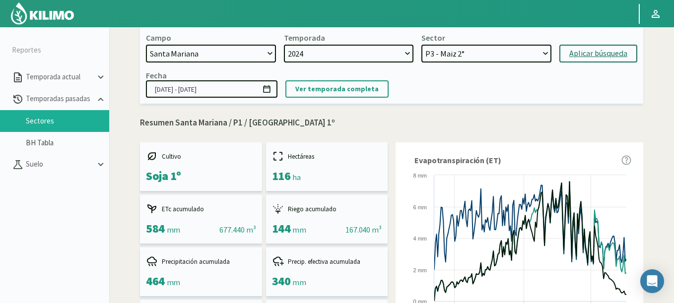
click at [270, 93] on icon at bounding box center [266, 88] width 9 height 9
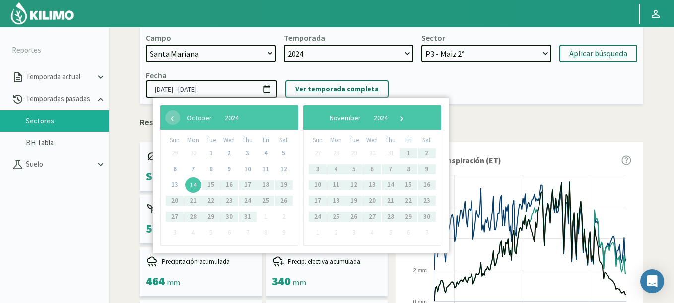
drag, startPoint x: 462, startPoint y: 88, endPoint x: 355, endPoint y: 96, distance: 107.6
click at [459, 89] on div "Fecha [DATE] - [DATE] Ver temporada completa" at bounding box center [391, 83] width 491 height 27
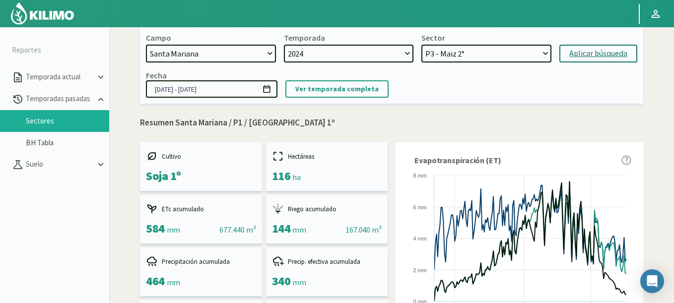
click at [271, 87] on form "[DATE] - [DATE]" at bounding box center [212, 88] width 132 height 17
click at [270, 87] on icon at bounding box center [266, 88] width 7 height 7
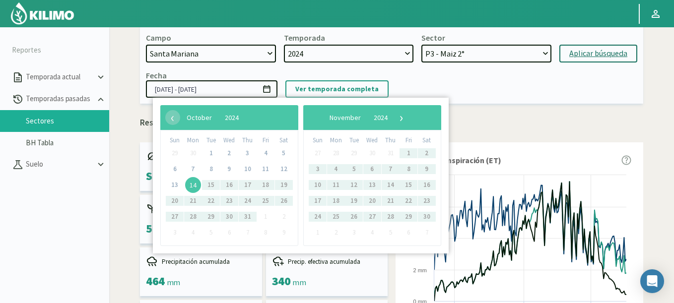
click at [195, 181] on span "14" at bounding box center [193, 185] width 16 height 16
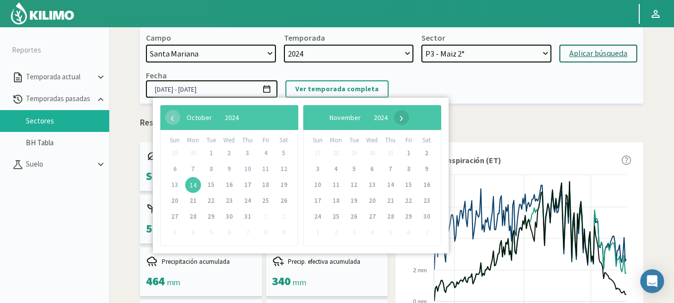
click at [409, 114] on span "›" at bounding box center [401, 117] width 15 height 15
click at [404, 114] on span "›" at bounding box center [396, 117] width 15 height 15
click at [396, 114] on span "›" at bounding box center [388, 117] width 15 height 15
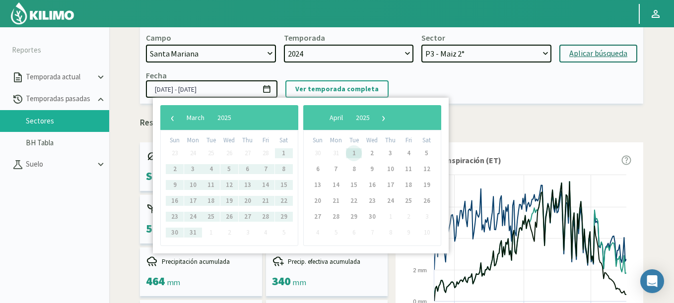
click at [349, 146] on span "1" at bounding box center [354, 153] width 16 height 16
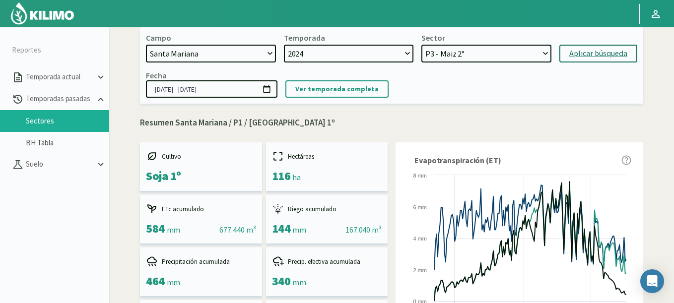
scroll to position [0, 0]
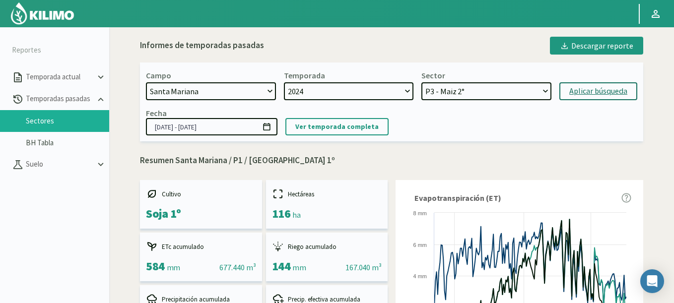
click at [604, 99] on button "Aplicar búsqueda" at bounding box center [598, 91] width 78 height 18
type input "[DATE] - [DATE]"
select select "24: Object"
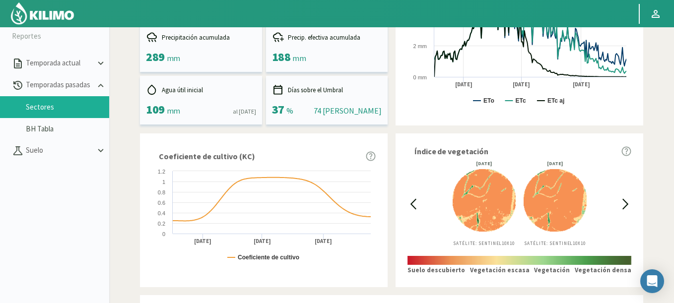
scroll to position [336, 0]
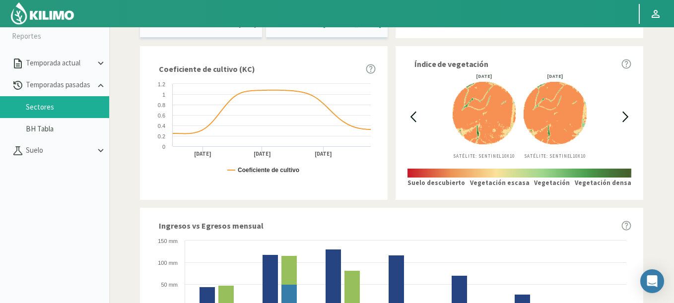
click at [415, 118] on icon at bounding box center [413, 116] width 11 height 11
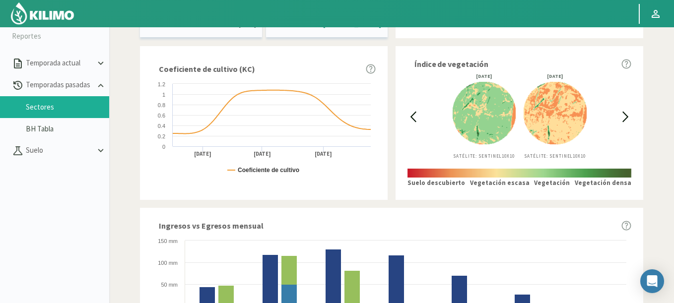
click at [415, 118] on icon at bounding box center [413, 116] width 11 height 11
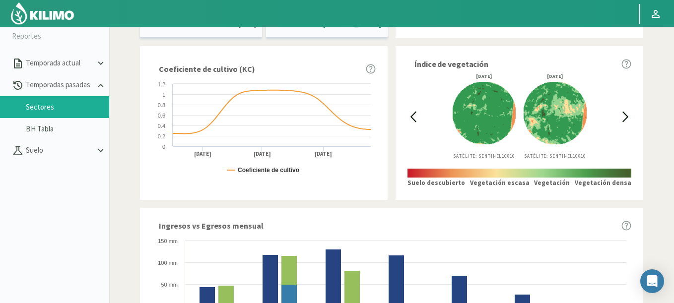
click at [415, 118] on icon at bounding box center [413, 116] width 11 height 11
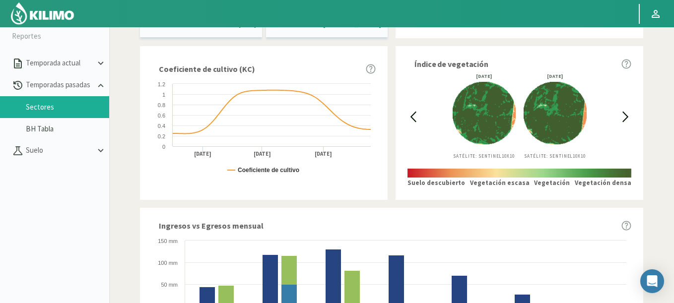
click at [415, 118] on icon at bounding box center [413, 116] width 11 height 11
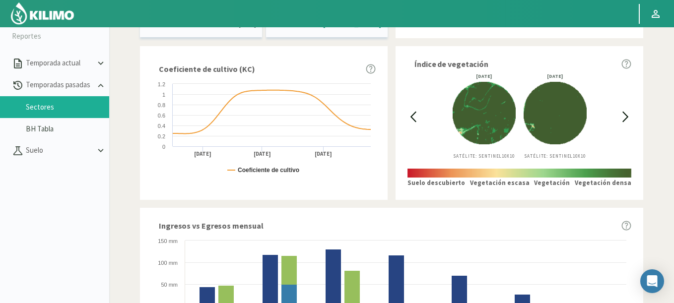
click at [624, 112] on icon at bounding box center [625, 116] width 11 height 11
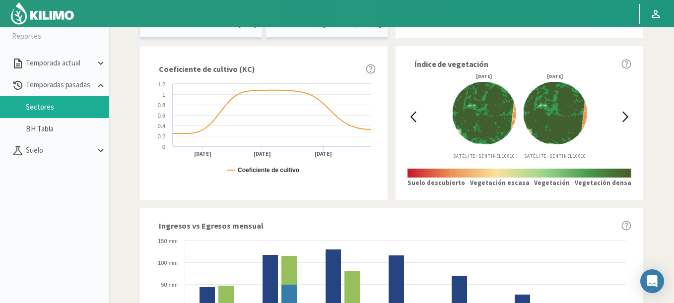
click at [624, 112] on icon at bounding box center [625, 116] width 11 height 11
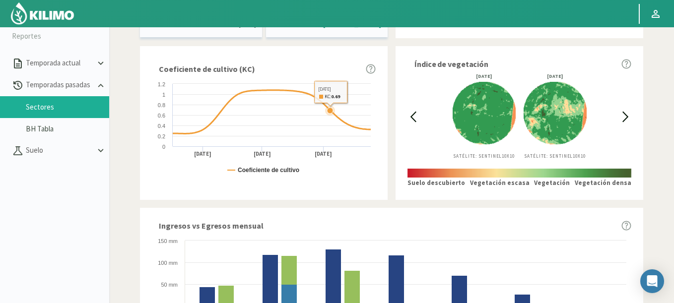
scroll to position [0, 0]
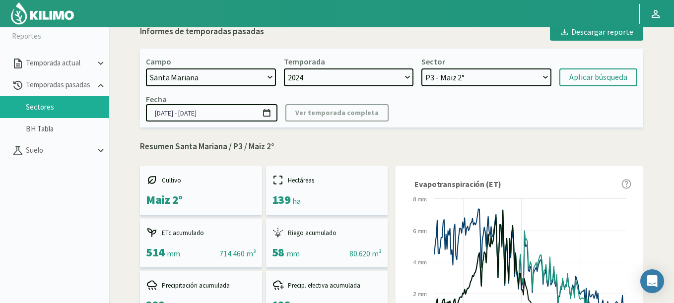
click at [267, 108] on icon at bounding box center [266, 112] width 9 height 9
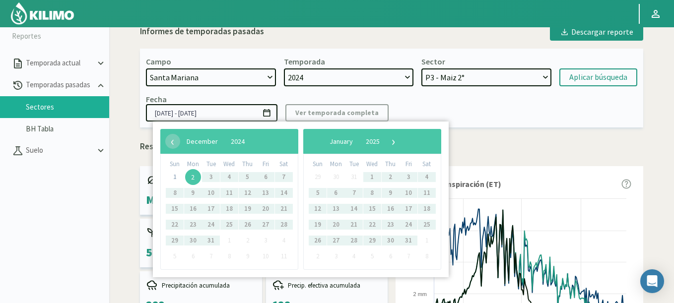
click at [193, 178] on span "2" at bounding box center [193, 177] width 16 height 16
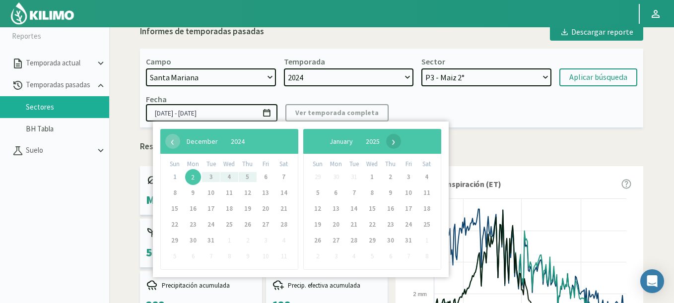
click at [401, 141] on span "›" at bounding box center [393, 141] width 15 height 15
click at [396, 140] on span "›" at bounding box center [388, 141] width 15 height 15
click at [391, 140] on span "›" at bounding box center [383, 141] width 15 height 15
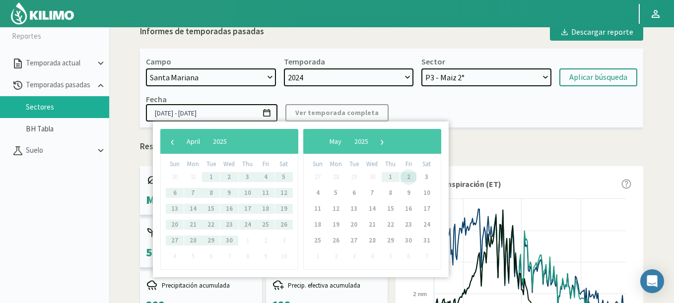
click at [408, 176] on span "2" at bounding box center [409, 177] width 16 height 16
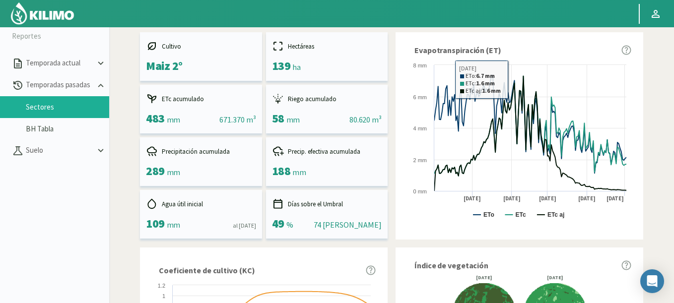
scroll to position [60, 0]
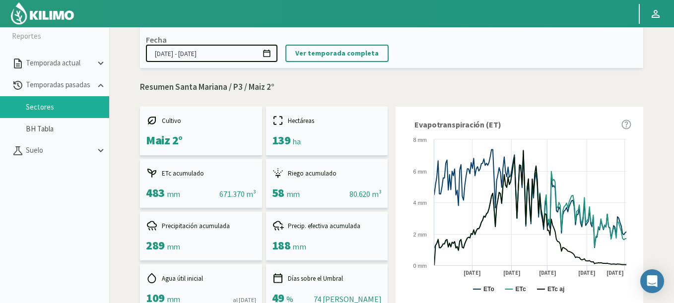
click at [271, 50] on icon at bounding box center [266, 53] width 9 height 9
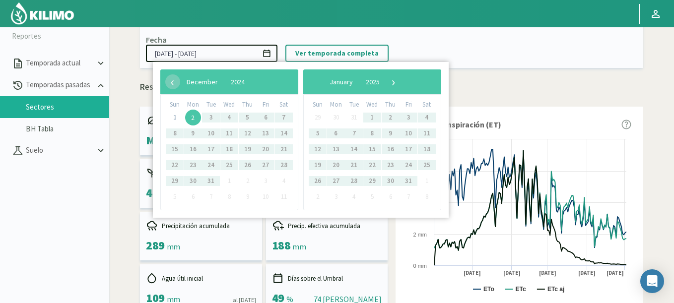
click at [190, 117] on span "2" at bounding box center [193, 118] width 16 height 16
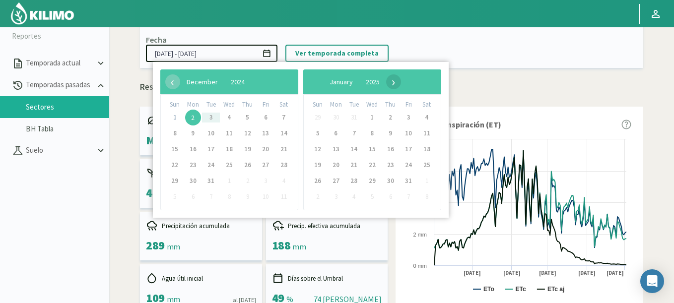
click at [401, 84] on span "›" at bounding box center [393, 81] width 15 height 15
click at [404, 84] on span "›" at bounding box center [396, 81] width 15 height 15
click at [396, 84] on span "›" at bounding box center [388, 81] width 15 height 15
click at [391, 84] on span "›" at bounding box center [383, 81] width 15 height 15
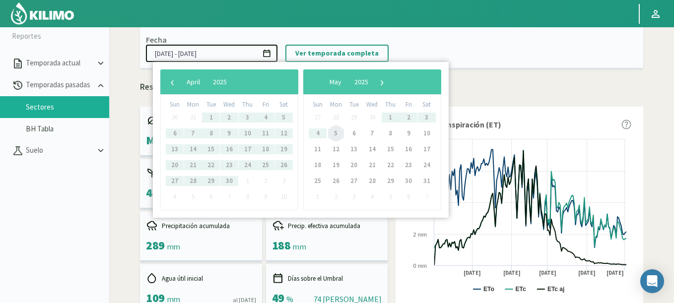
click at [338, 134] on span "5" at bounding box center [336, 134] width 16 height 16
type input "[DATE] - [DATE]"
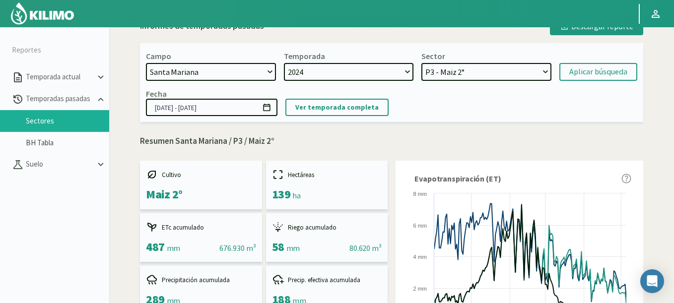
scroll to position [0, 0]
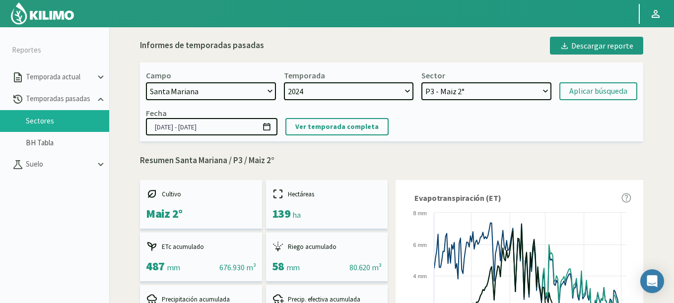
select select "22: Object"
click at [421, 82] on select "P6 - Soja 2° P8 - Maiz 2° P3 - Maiz 2° P7 - Maiz 1° P1 - [GEOGRAPHIC_DATA] 1º" at bounding box center [486, 91] width 130 height 18
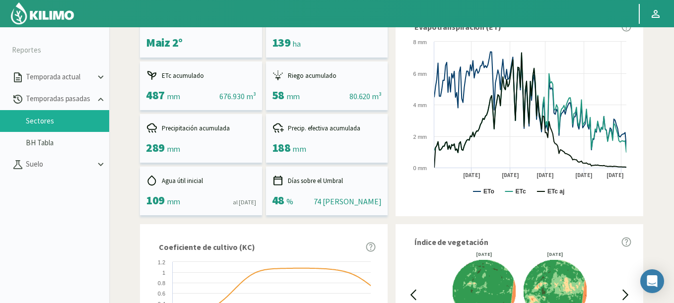
scroll to position [38, 0]
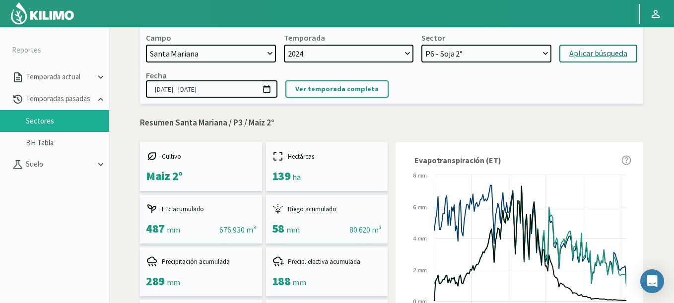
click at [602, 51] on div "Aplicar búsqueda" at bounding box center [598, 54] width 58 height 12
type input "[DATE] - [DATE]"
select select "27: Object"
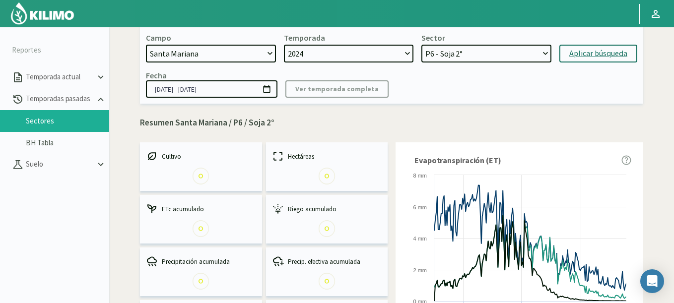
drag, startPoint x: 452, startPoint y: 45, endPoint x: 199, endPoint y: 83, distance: 256.1
click at [460, 33] on div "Sector P6 - Soja 2° P8 - Maiz 2° P3 - Maiz 2° P7 - Maiz 1° P1 - [GEOGRAPHIC_DAT…" at bounding box center [486, 48] width 130 height 30
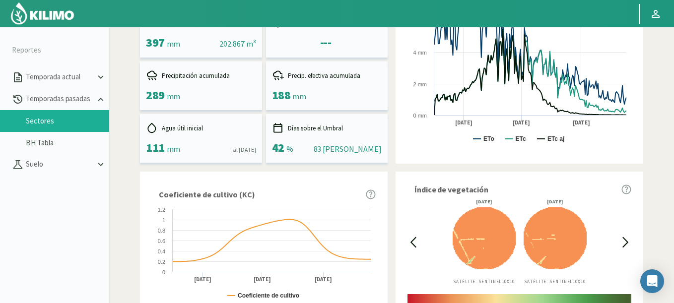
scroll to position [216, 0]
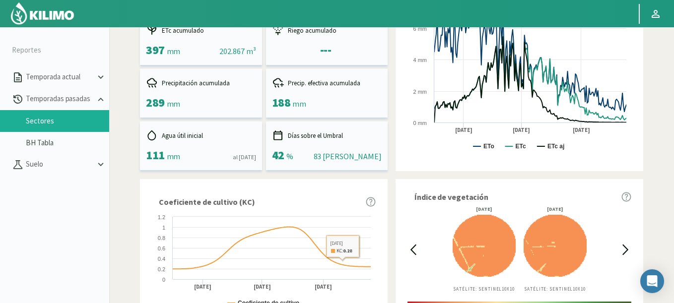
click at [416, 251] on icon at bounding box center [413, 249] width 11 height 11
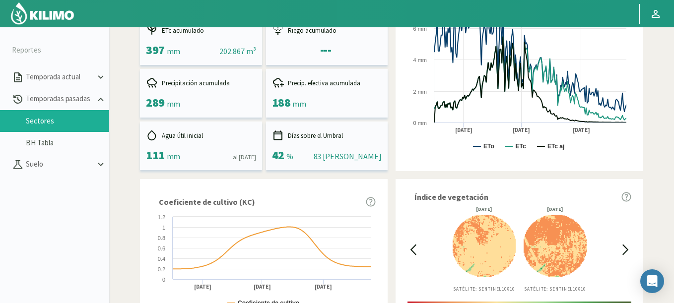
click at [416, 251] on icon at bounding box center [413, 249] width 11 height 11
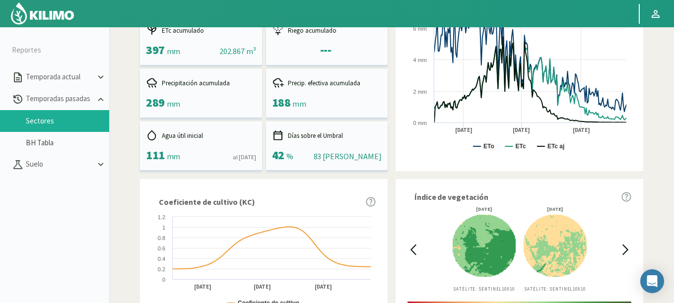
click at [416, 251] on icon at bounding box center [413, 249] width 11 height 11
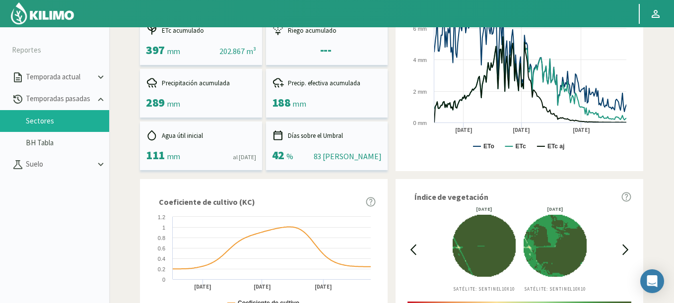
click at [630, 250] on icon at bounding box center [625, 249] width 11 height 11
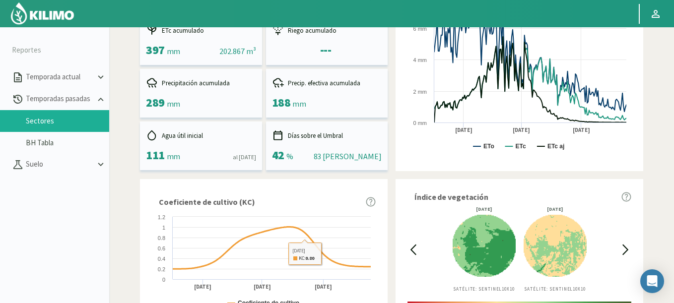
scroll to position [0, 0]
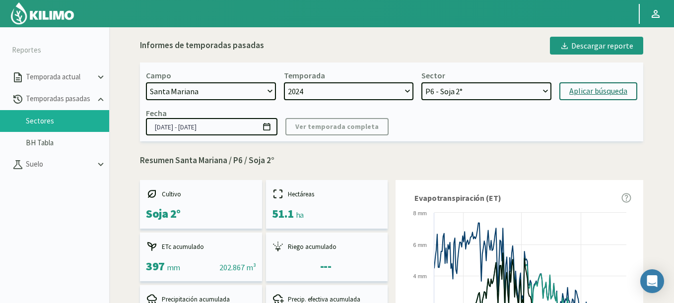
click at [268, 126] on icon at bounding box center [266, 126] width 7 height 7
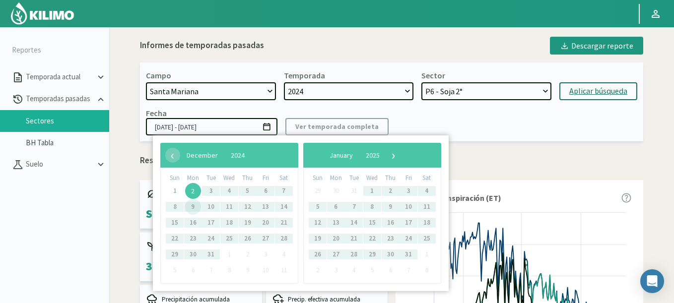
click at [196, 195] on span "2" at bounding box center [193, 191] width 16 height 16
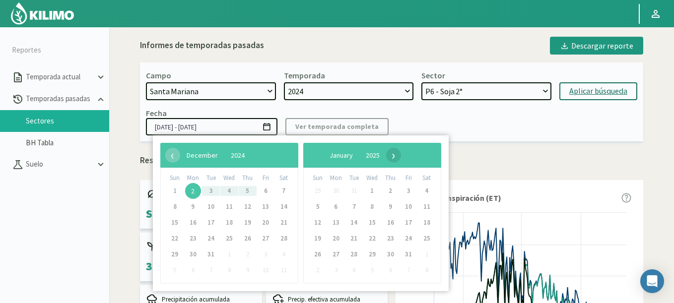
click at [401, 159] on span "›" at bounding box center [393, 155] width 15 height 15
click at [404, 159] on span "›" at bounding box center [396, 155] width 15 height 15
click at [396, 159] on span "›" at bounding box center [388, 155] width 15 height 15
click at [391, 159] on span "›" at bounding box center [383, 155] width 15 height 15
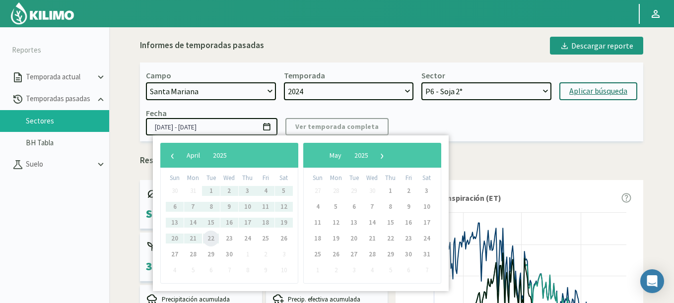
click at [210, 239] on span "22" at bounding box center [211, 239] width 16 height 16
type input "[DATE] - [DATE]"
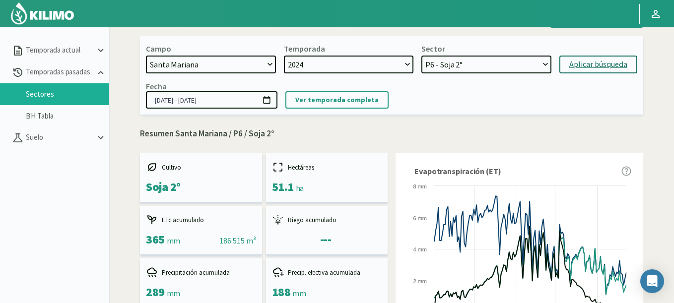
select select "30: Object"
click at [421, 56] on select "P6 - Soja 2° P8 - Maiz 2° P3 - Maiz 2° P7 - Maiz 1° P1 - [GEOGRAPHIC_DATA] 1º" at bounding box center [486, 65] width 130 height 18
click at [598, 64] on div "Aplicar búsqueda" at bounding box center [598, 65] width 58 height 12
type input "[DATE] - [DATE]"
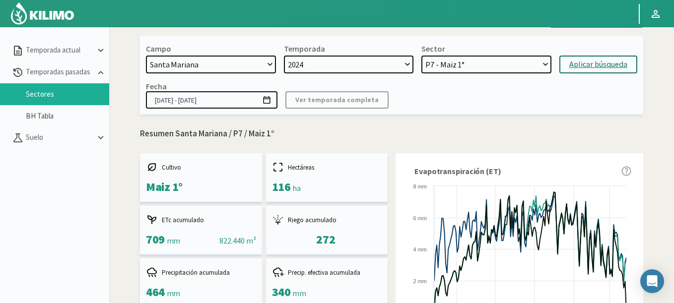
click at [601, 68] on div "Aplicar búsqueda" at bounding box center [598, 65] width 58 height 12
select select "40: Object"
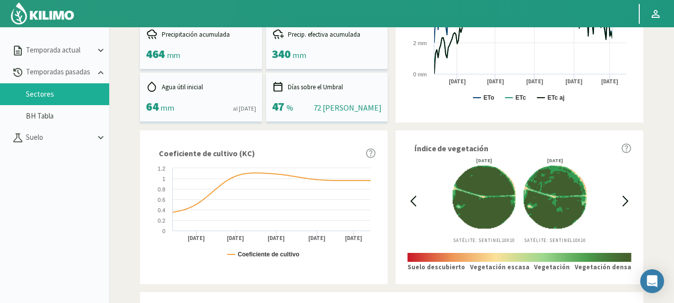
scroll to position [245, 0]
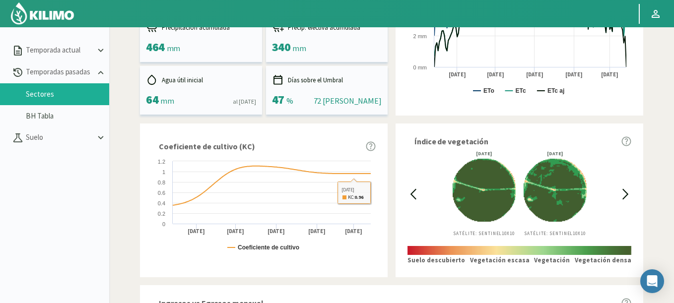
click at [416, 193] on icon at bounding box center [413, 194] width 11 height 11
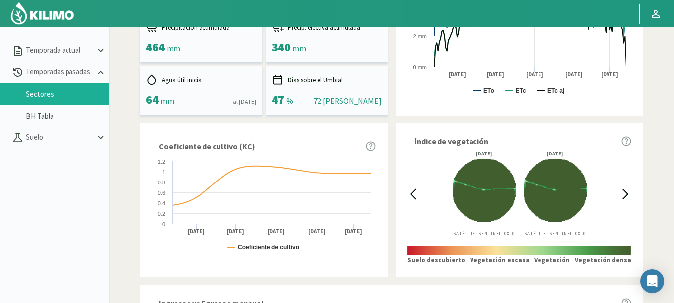
click at [416, 193] on icon at bounding box center [413, 194] width 11 height 11
drag, startPoint x: 374, startPoint y: 175, endPoint x: 384, endPoint y: 176, distance: 10.5
click at [384, 176] on div "Coeficiente de cultivo (KC) Created with Highcharts 9.2.2 Coeficiente de cultiv…" at bounding box center [264, 200] width 248 height 153
click at [625, 191] on icon at bounding box center [625, 194] width 11 height 11
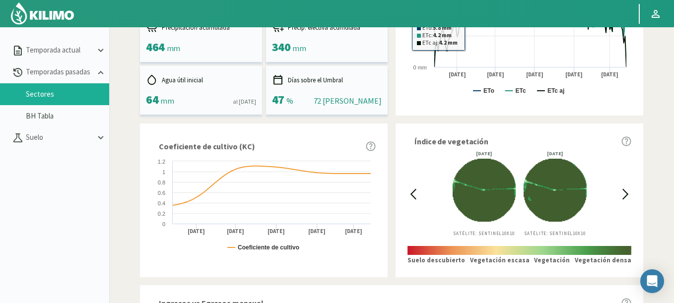
click at [621, 187] on div at bounding box center [625, 193] width 11 height 85
click at [623, 193] on icon at bounding box center [625, 194] width 11 height 11
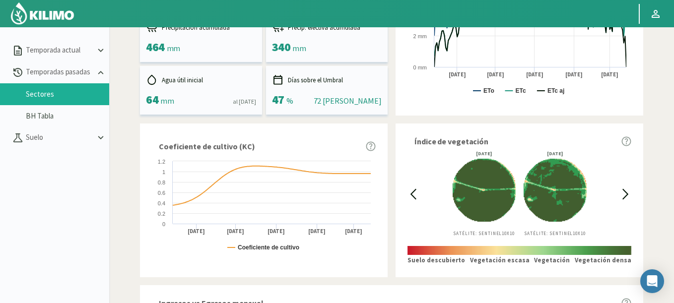
click at [623, 193] on icon at bounding box center [625, 194] width 11 height 11
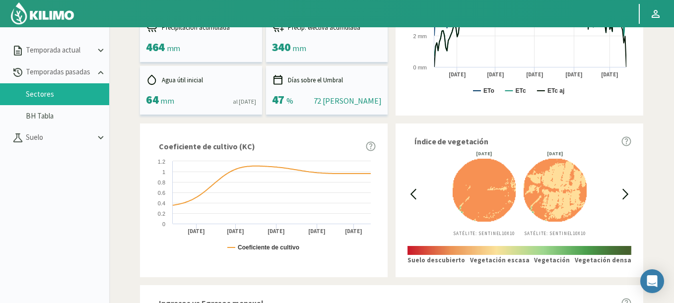
click at [623, 193] on icon at bounding box center [625, 194] width 11 height 11
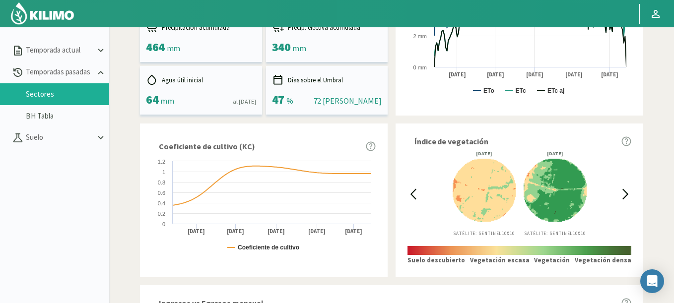
click at [623, 193] on icon at bounding box center [625, 194] width 11 height 11
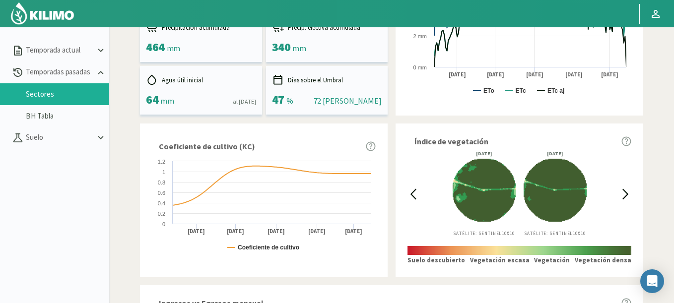
click at [623, 193] on icon at bounding box center [625, 194] width 11 height 11
click at [622, 193] on icon at bounding box center [625, 194] width 11 height 11
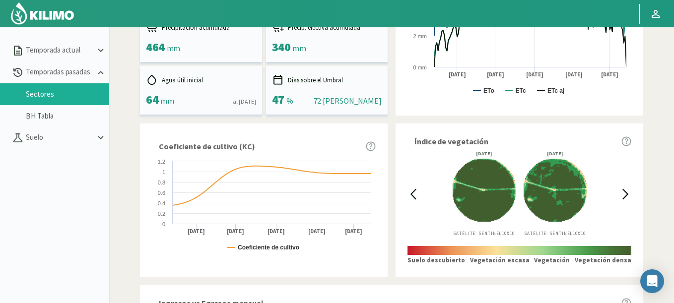
click at [622, 193] on icon at bounding box center [625, 194] width 11 height 11
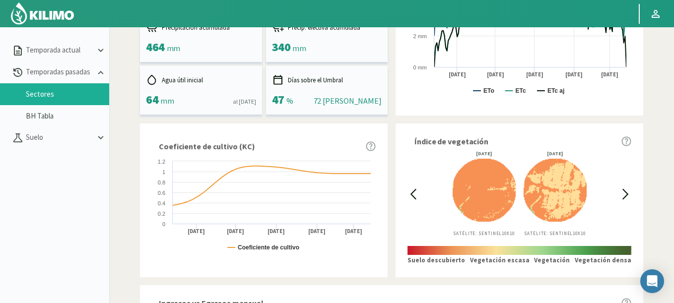
click at [418, 194] on icon at bounding box center [413, 194] width 11 height 11
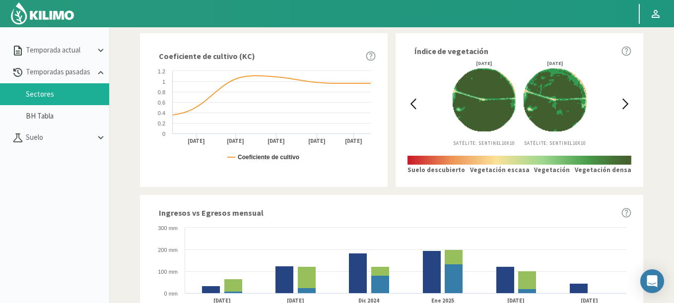
scroll to position [216, 0]
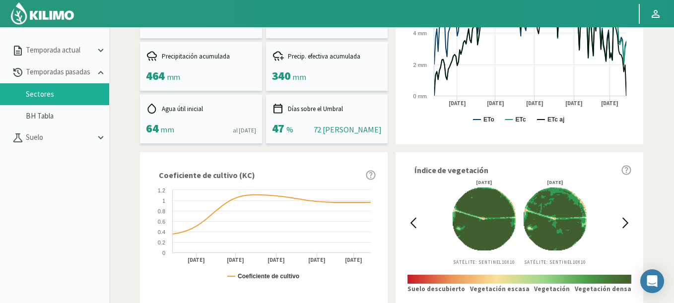
click at [635, 228] on div "Índice de vegetación [DATE] Satélite: Sentinel 10X10 [DATE] Satélite: Sentinel …" at bounding box center [520, 228] width 248 height 153
click at [622, 219] on icon at bounding box center [625, 222] width 11 height 11
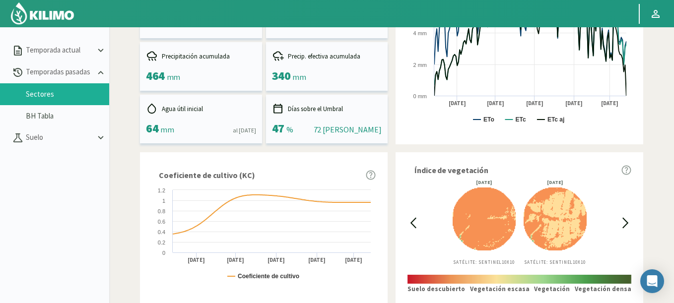
click at [411, 216] on div at bounding box center [413, 222] width 11 height 85
click at [413, 220] on icon at bounding box center [413, 222] width 11 height 11
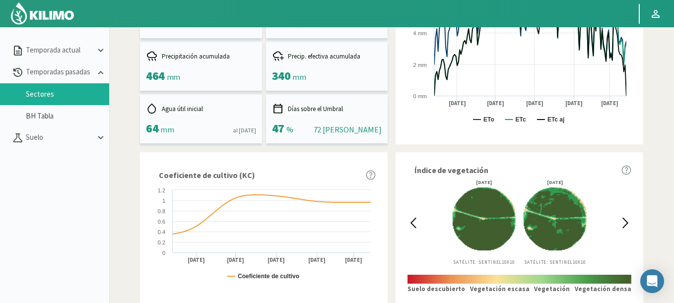
click at [413, 220] on icon at bounding box center [413, 222] width 11 height 11
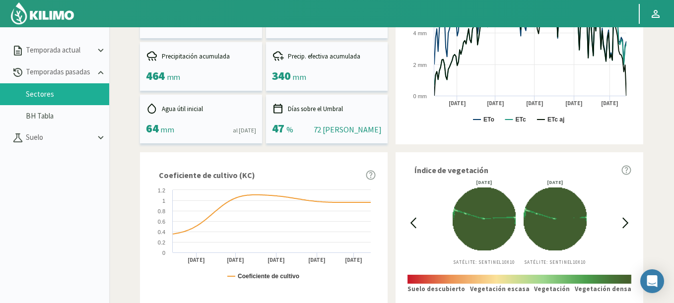
click at [413, 220] on icon at bounding box center [413, 222] width 11 height 11
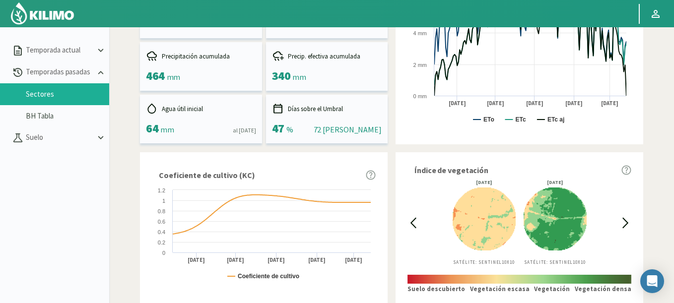
click at [413, 220] on icon at bounding box center [413, 222] width 11 height 11
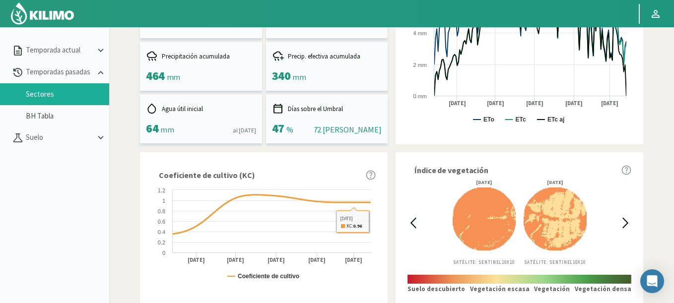
scroll to position [0, 0]
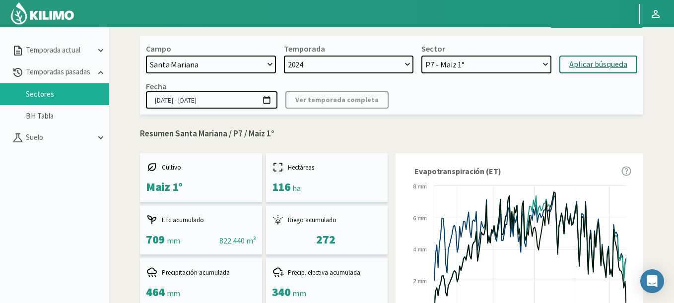
click at [268, 104] on icon at bounding box center [266, 99] width 9 height 9
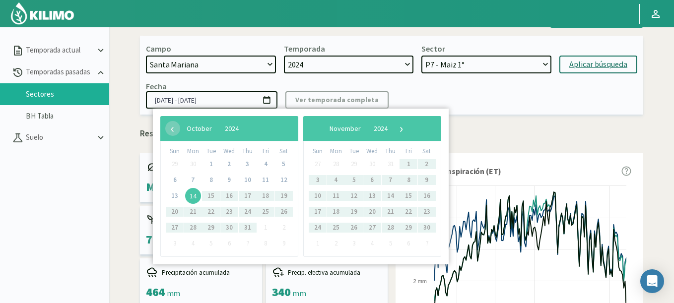
click at [190, 194] on span "14" at bounding box center [193, 196] width 16 height 16
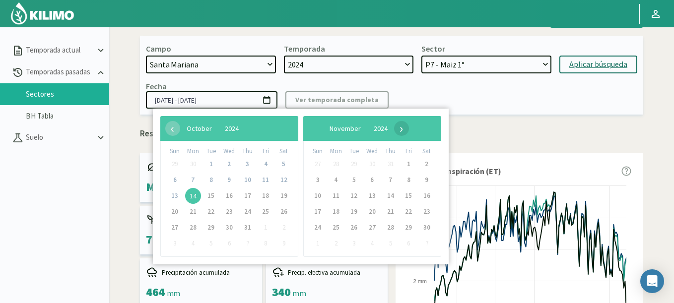
click at [409, 129] on span "›" at bounding box center [401, 128] width 15 height 15
click at [477, 129] on p "Resumen Santa Mariana / P7 / Maiz 1°" at bounding box center [391, 134] width 503 height 13
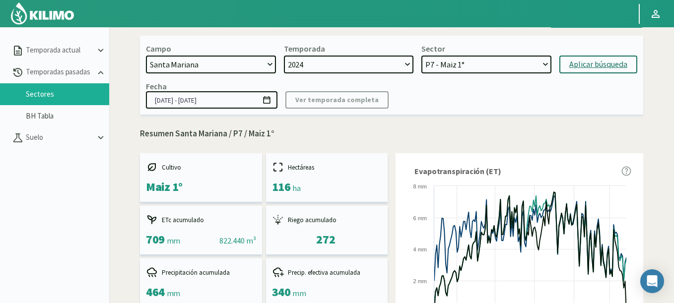
click at [269, 106] on svg-icon at bounding box center [266, 102] width 9 height 9
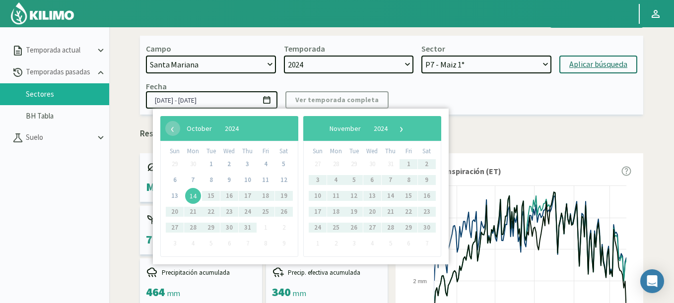
click at [191, 194] on span "14" at bounding box center [193, 196] width 16 height 16
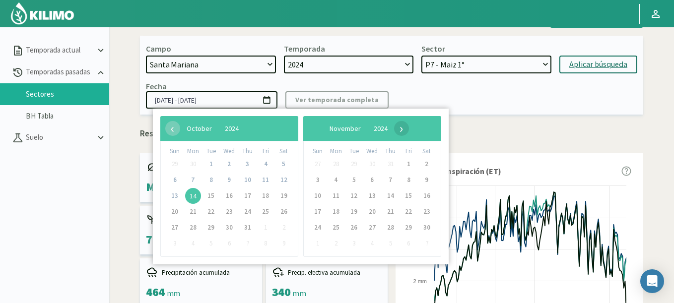
click at [409, 131] on span "›" at bounding box center [401, 128] width 15 height 15
click at [401, 131] on span "›" at bounding box center [393, 128] width 15 height 15
click at [404, 131] on span "›" at bounding box center [396, 128] width 15 height 15
click at [163, 128] on div "‹ ​ February ​ 2025 ​ ›" at bounding box center [229, 128] width 138 height 25
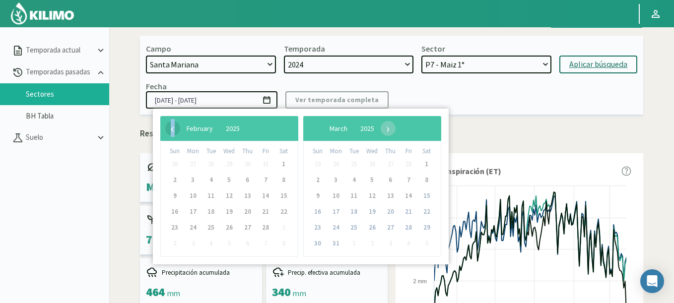
click at [169, 127] on span "‹" at bounding box center [172, 128] width 15 height 15
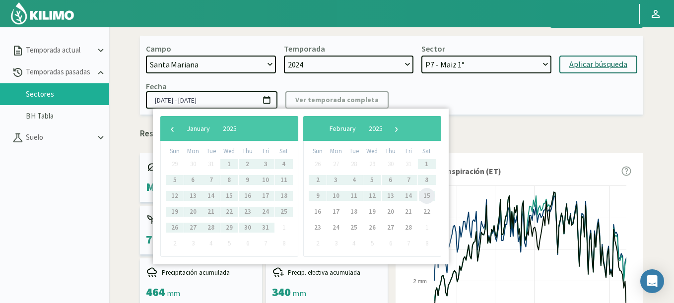
click at [432, 197] on span "15" at bounding box center [427, 196] width 16 height 16
type input "[DATE] - [DATE]"
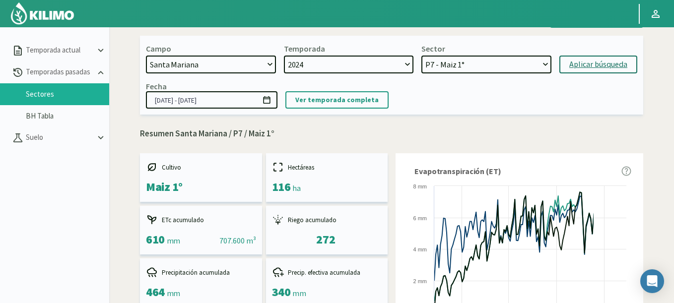
scroll to position [179, 0]
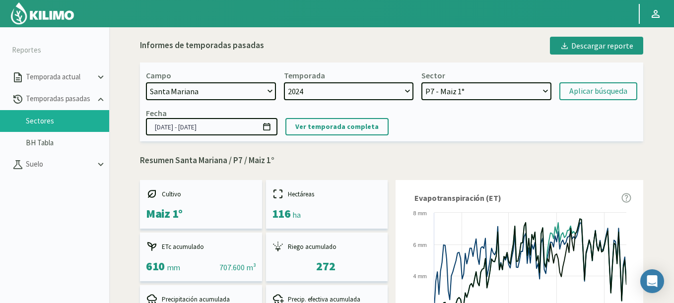
select select "1630: Object"
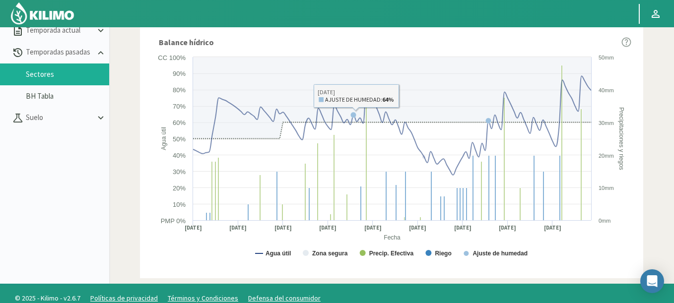
scroll to position [57, 0]
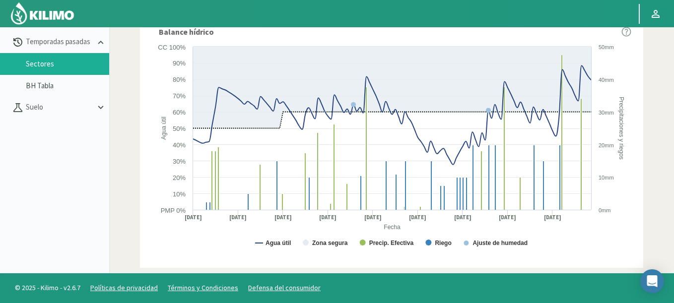
click at [163, 302] on div "© 2025 - Kilimo - v2.6.7 Políticas de privacidad Términos y Condiciones Defensa…" at bounding box center [337, 289] width 674 height 30
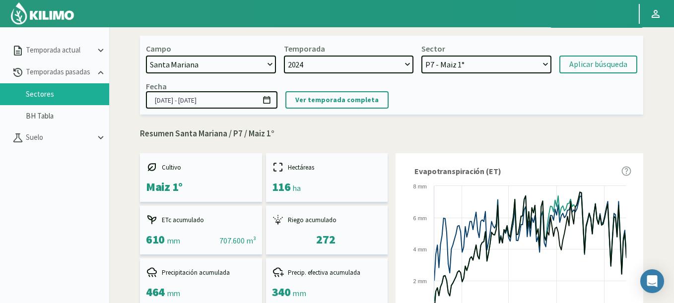
scroll to position [0, 0]
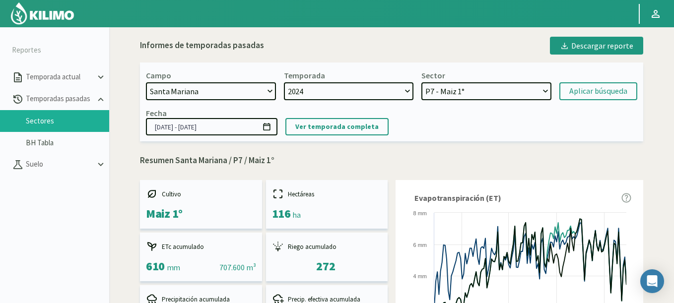
select select "38: Object"
click at [421, 82] on select "P6 - Soja 2° P8 - Maiz 2° P3 - Maiz 2° P7 - Maiz 1° P1 - [GEOGRAPHIC_DATA] 1º" at bounding box center [486, 91] width 130 height 18
click at [566, 92] on button "Aplicar búsqueda" at bounding box center [598, 91] width 78 height 18
type input "[DATE] - [DATE]"
select select "43: Object"
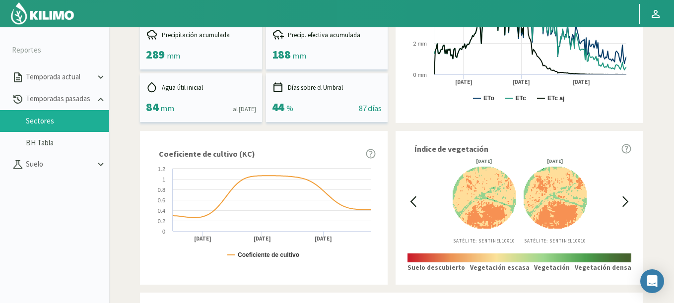
scroll to position [238, 0]
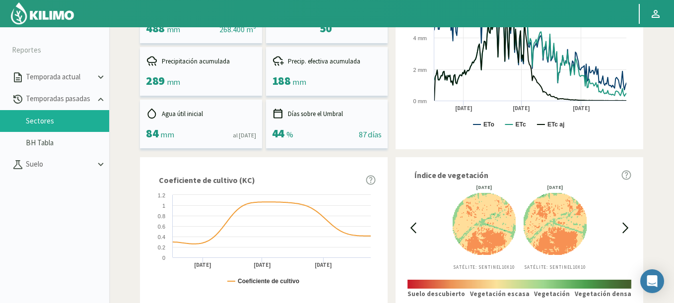
click at [410, 227] on icon at bounding box center [413, 227] width 11 height 11
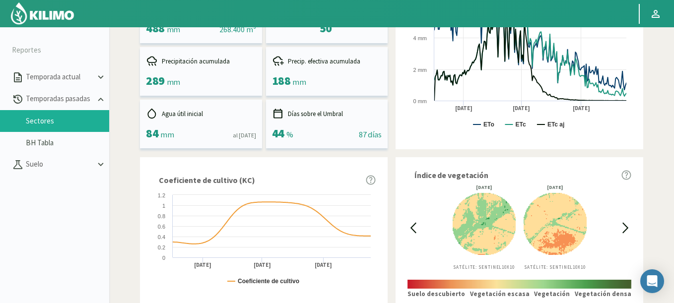
click at [410, 227] on icon at bounding box center [413, 227] width 11 height 11
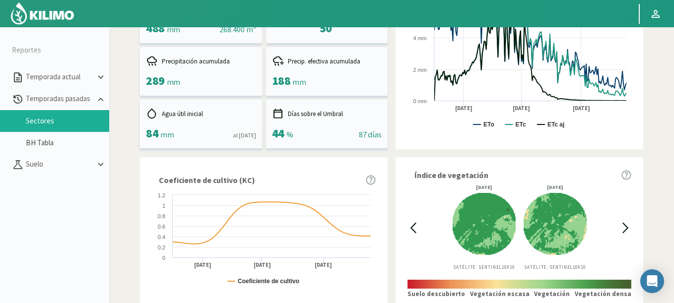
click at [410, 227] on icon at bounding box center [413, 227] width 11 height 11
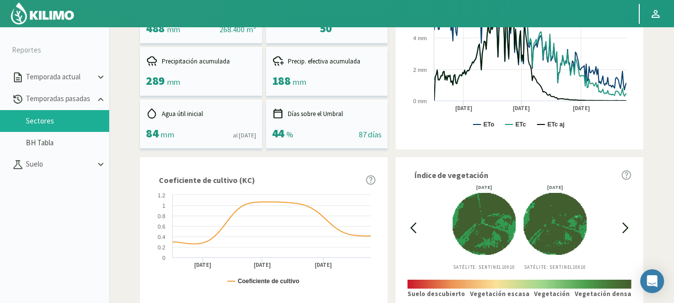
click at [618, 227] on div "22/04/2025 Satélite: Sentinel 10X10 27/04/2025 Satélite: Sentinel 10X10" at bounding box center [519, 227] width 201 height 85
click at [623, 227] on icon at bounding box center [625, 227] width 11 height 11
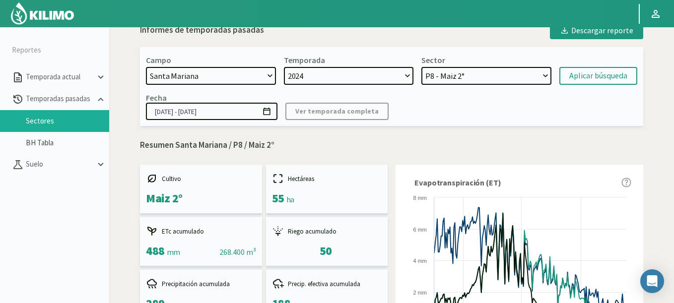
scroll to position [0, 0]
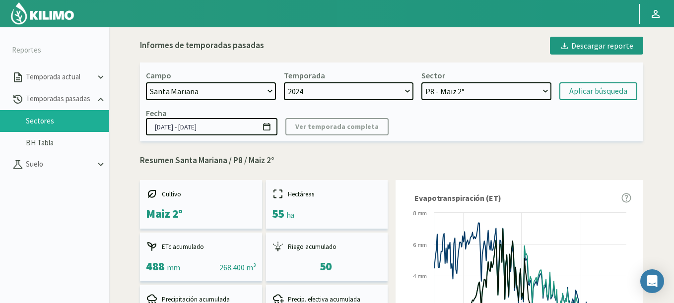
click at [268, 126] on icon at bounding box center [266, 126] width 7 height 7
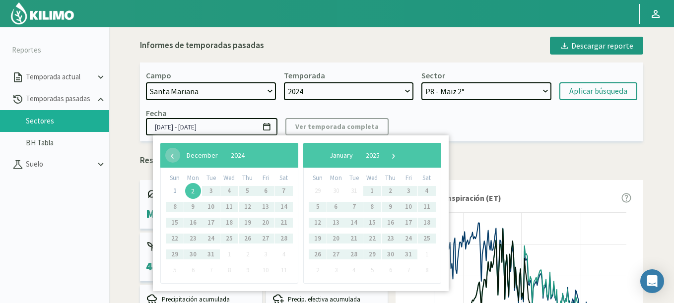
click at [194, 191] on span "2" at bounding box center [193, 191] width 16 height 16
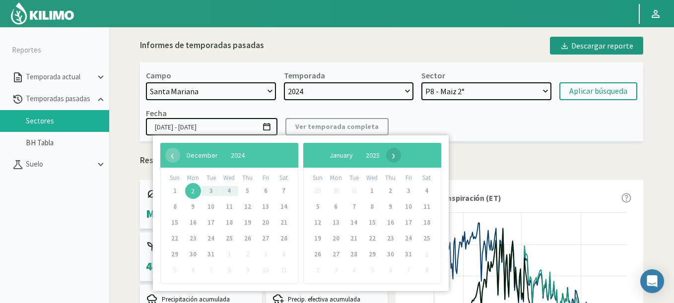
click at [401, 155] on span "›" at bounding box center [393, 155] width 15 height 15
click at [404, 155] on span "›" at bounding box center [396, 155] width 15 height 15
click at [391, 155] on span "›" at bounding box center [383, 155] width 15 height 15
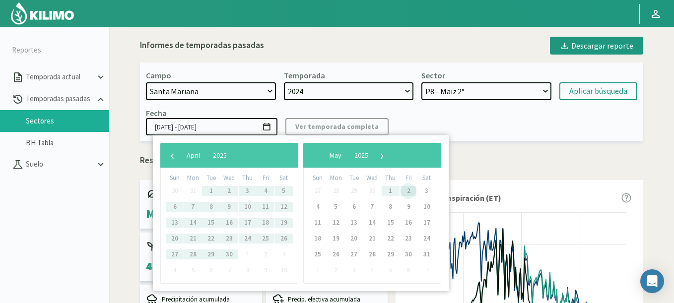
click at [409, 189] on span "2" at bounding box center [409, 191] width 16 height 16
type input "[DATE] - [DATE]"
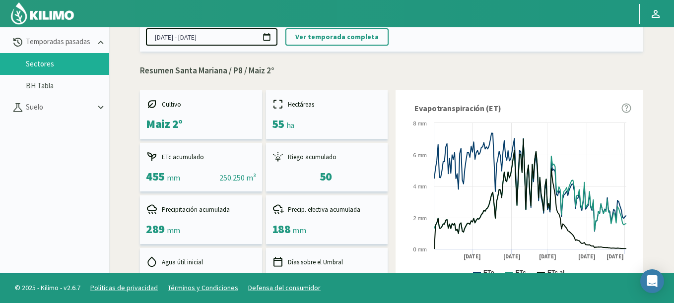
scroll to position [60, 0]
